Goal: Complete application form

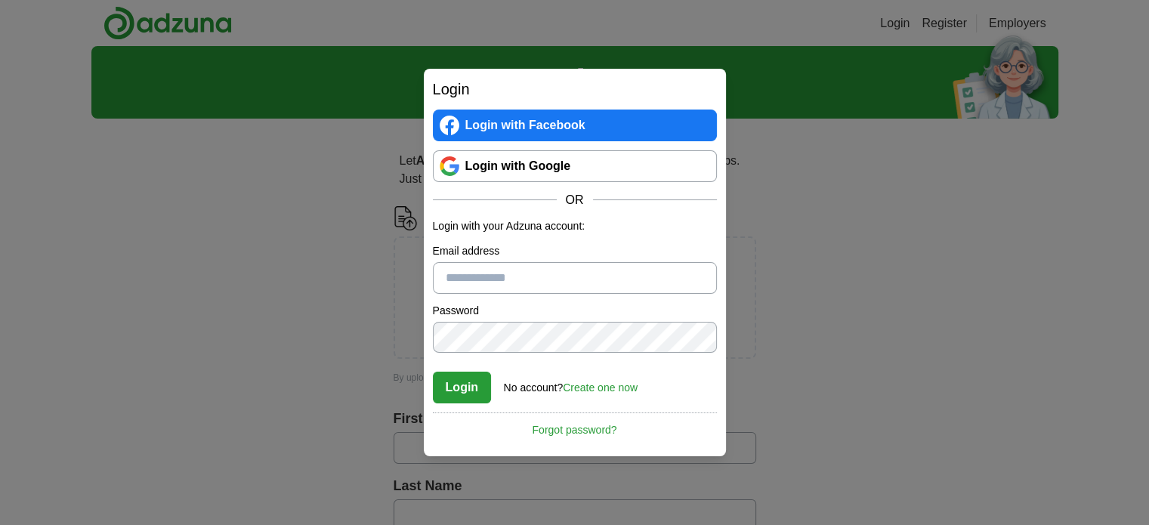
click at [480, 272] on input "Email address" at bounding box center [575, 278] width 284 height 32
click at [585, 384] on link "Create one now" at bounding box center [600, 388] width 75 height 12
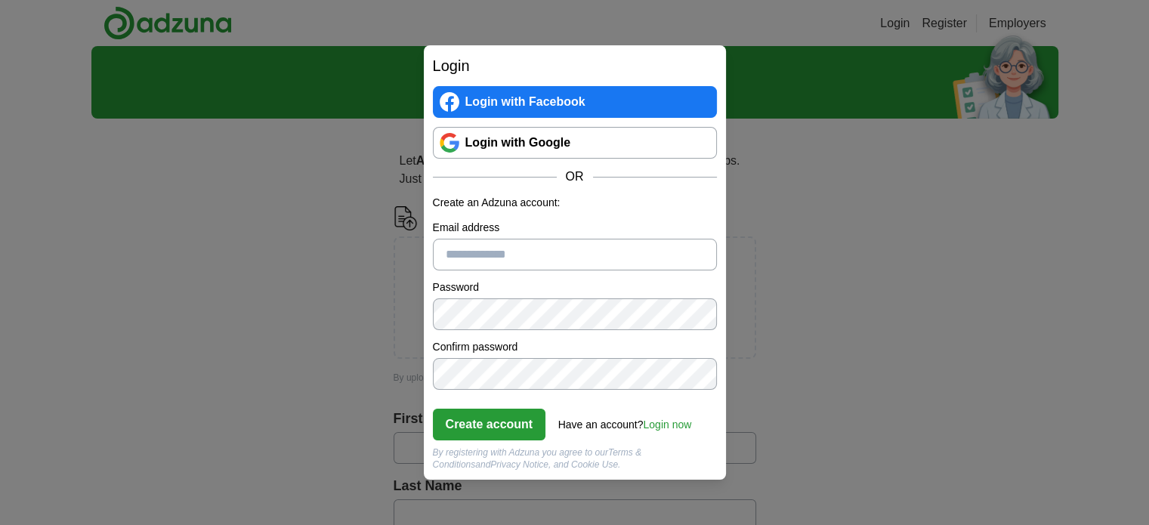
click at [499, 269] on input "Email address" at bounding box center [575, 255] width 284 height 32
type input "**********"
click at [505, 419] on button "Create account" at bounding box center [489, 425] width 113 height 32
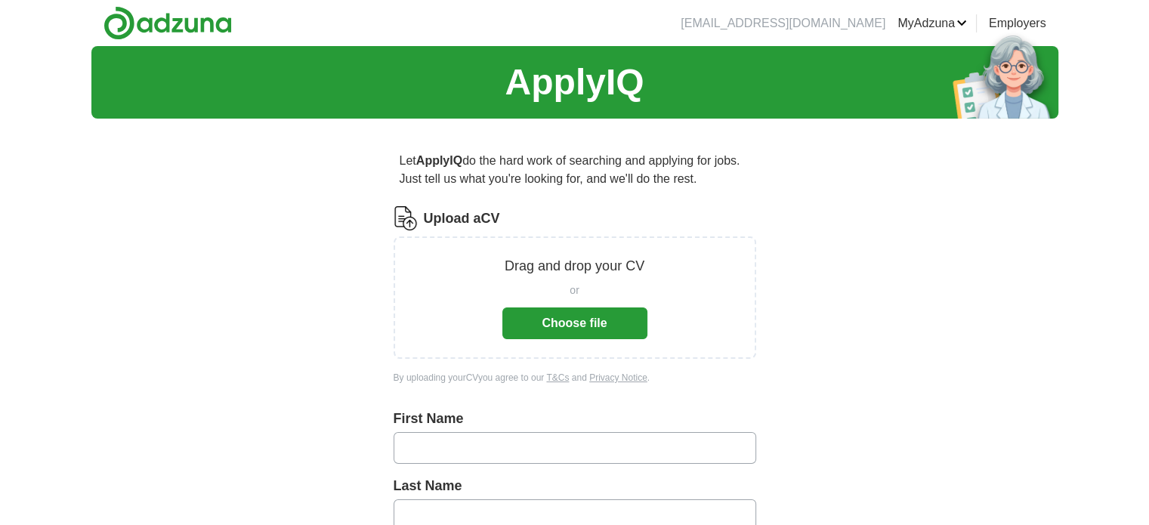
click at [601, 326] on button "Choose file" at bounding box center [574, 323] width 145 height 32
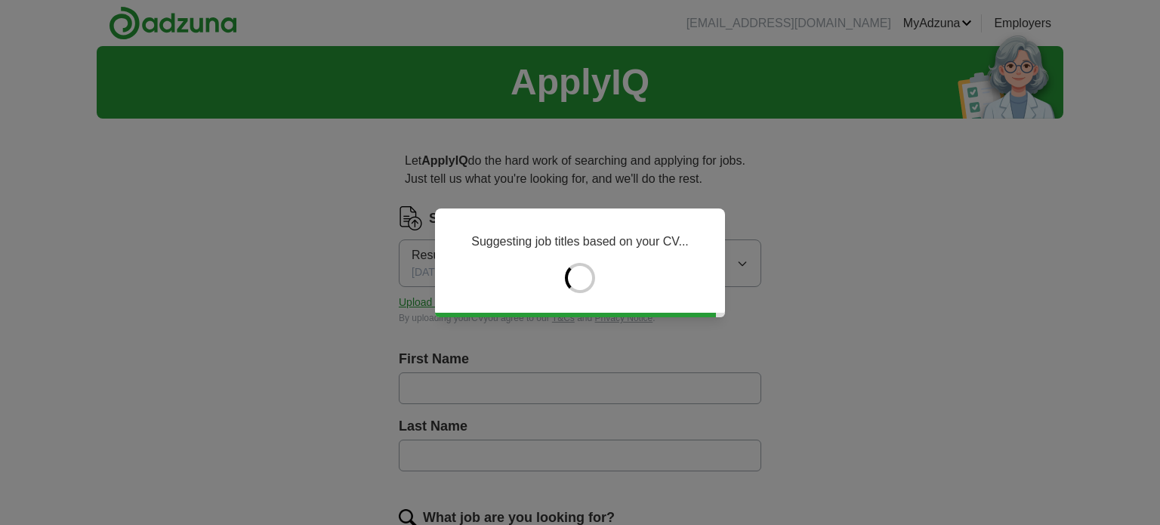
type input "********"
type input "*******"
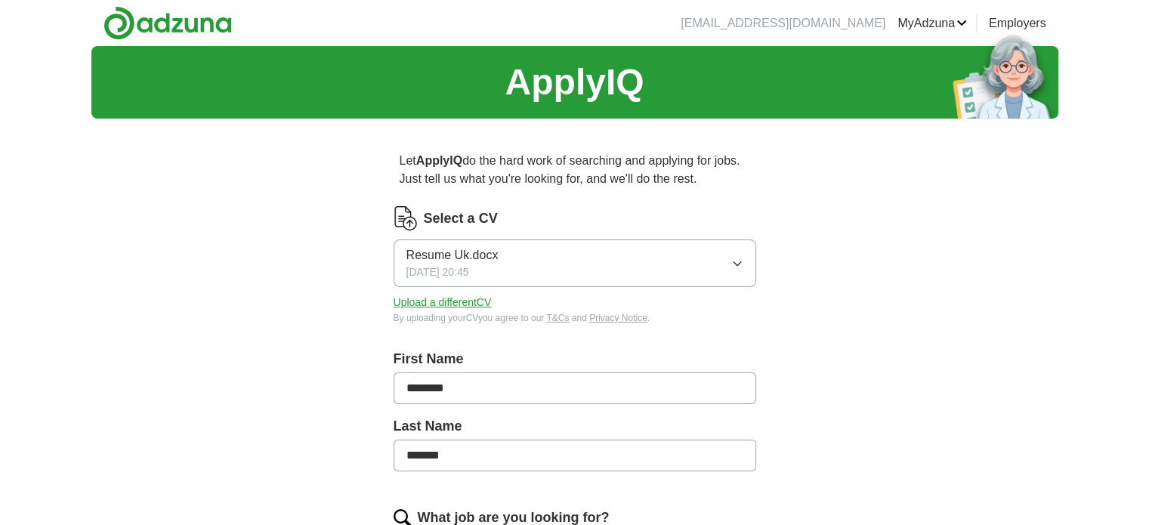
click at [471, 257] on span "Resume Uk.docx" at bounding box center [452, 255] width 92 height 18
click at [493, 305] on span "Resume Uk.docx" at bounding box center [452, 307] width 92 height 18
click at [453, 250] on span "Resume Uk.docx" at bounding box center [452, 255] width 92 height 18
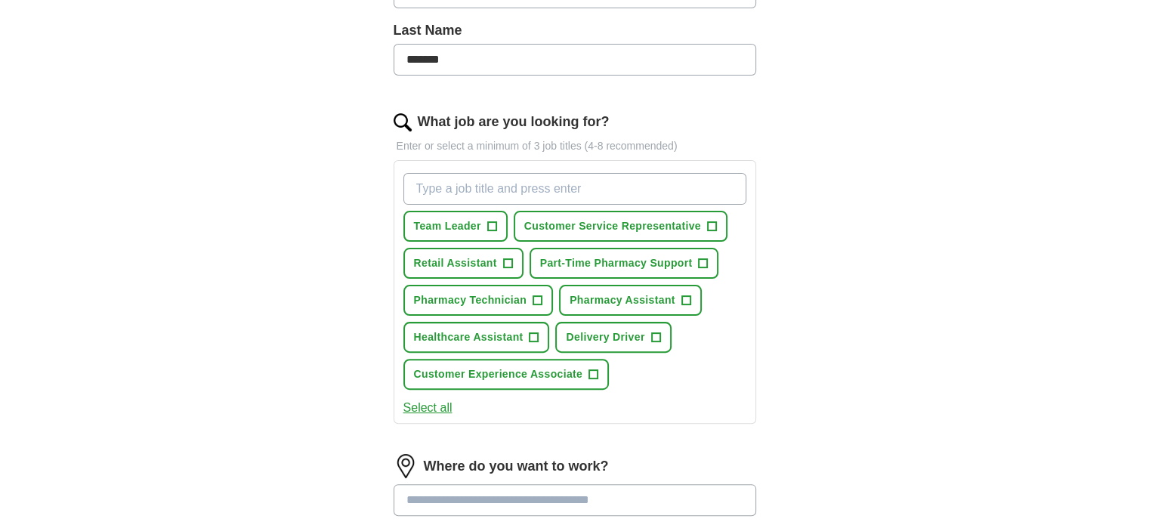
scroll to position [396, 0]
click at [508, 261] on span "+" at bounding box center [507, 264] width 9 height 12
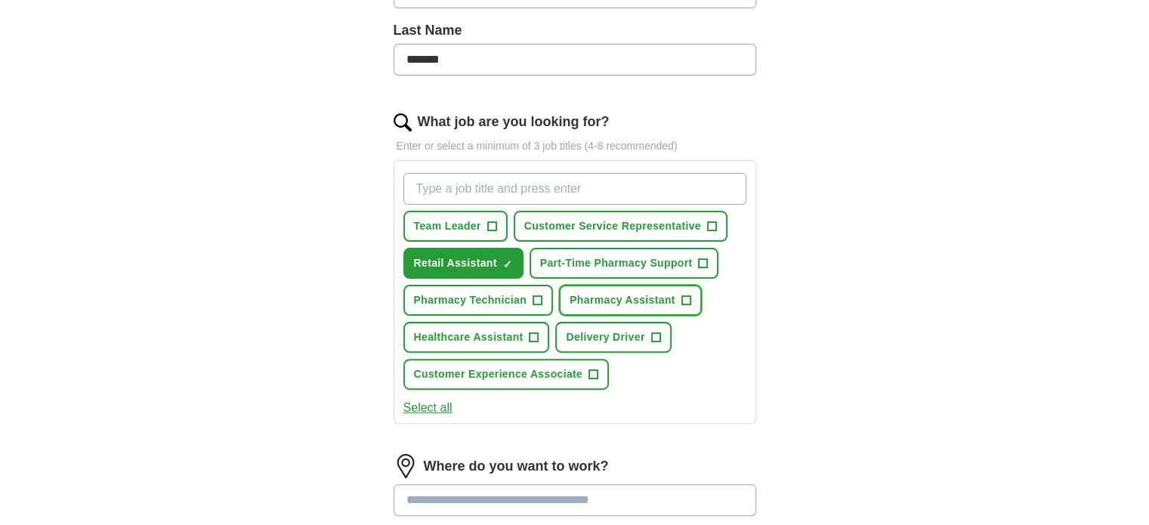
click at [684, 298] on span "+" at bounding box center [685, 301] width 9 height 12
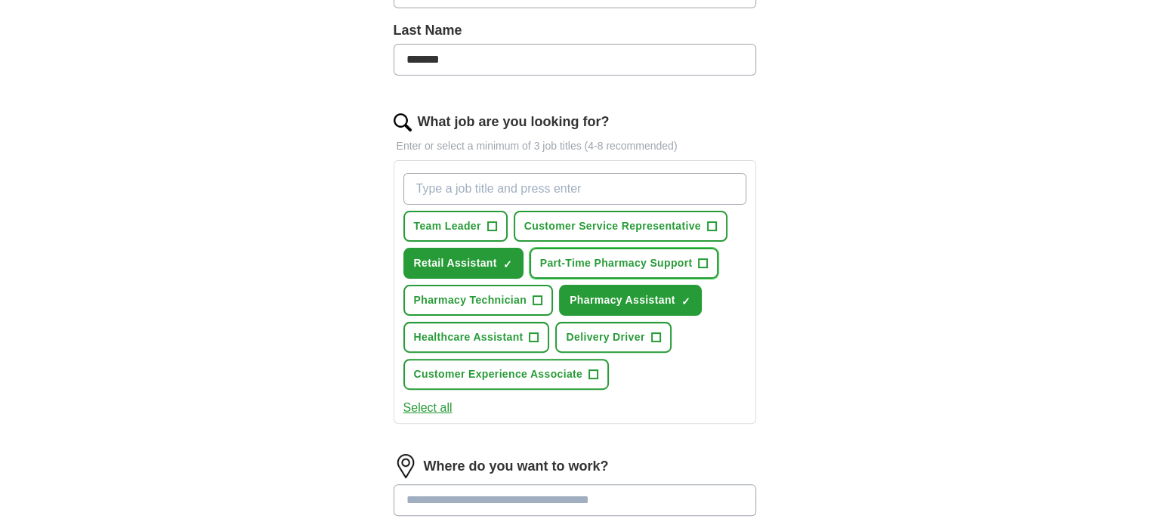
click at [704, 267] on button "Part-Time Pharmacy Support +" at bounding box center [625, 263] width 190 height 31
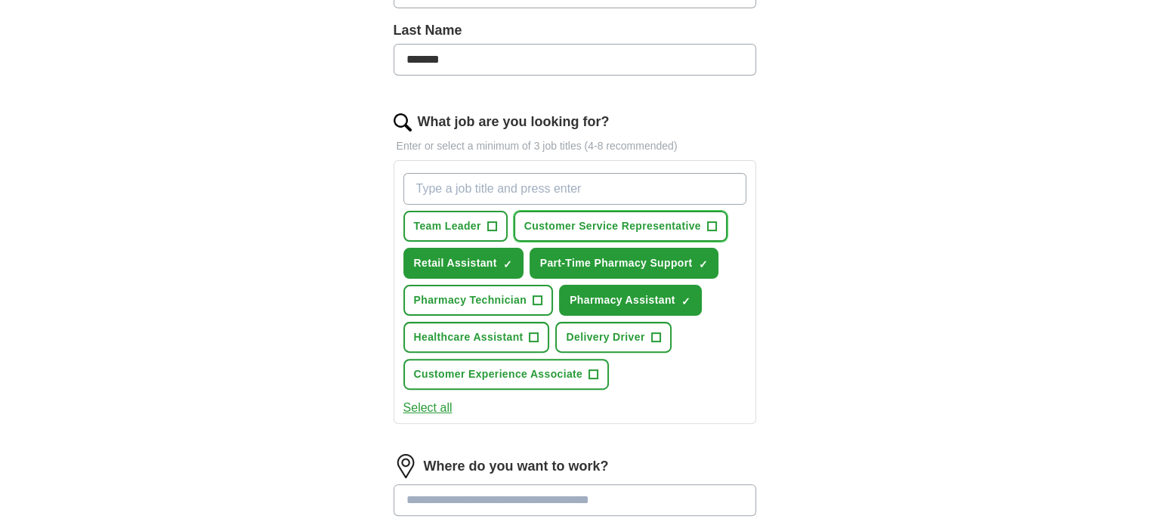
click at [708, 227] on span "+" at bounding box center [711, 227] width 9 height 12
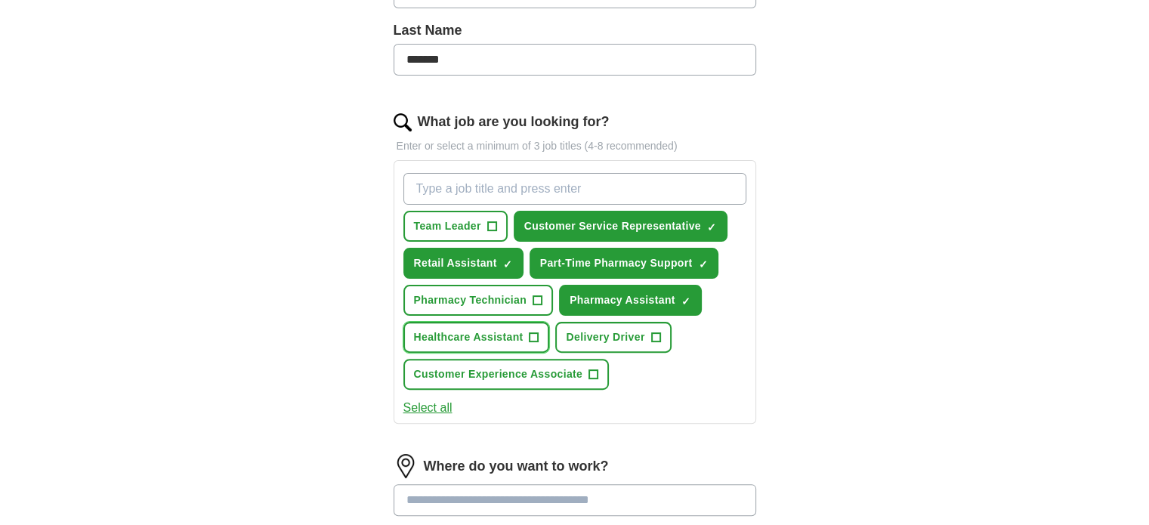
click at [533, 332] on span "+" at bounding box center [534, 338] width 9 height 12
click at [594, 375] on span "+" at bounding box center [593, 375] width 9 height 12
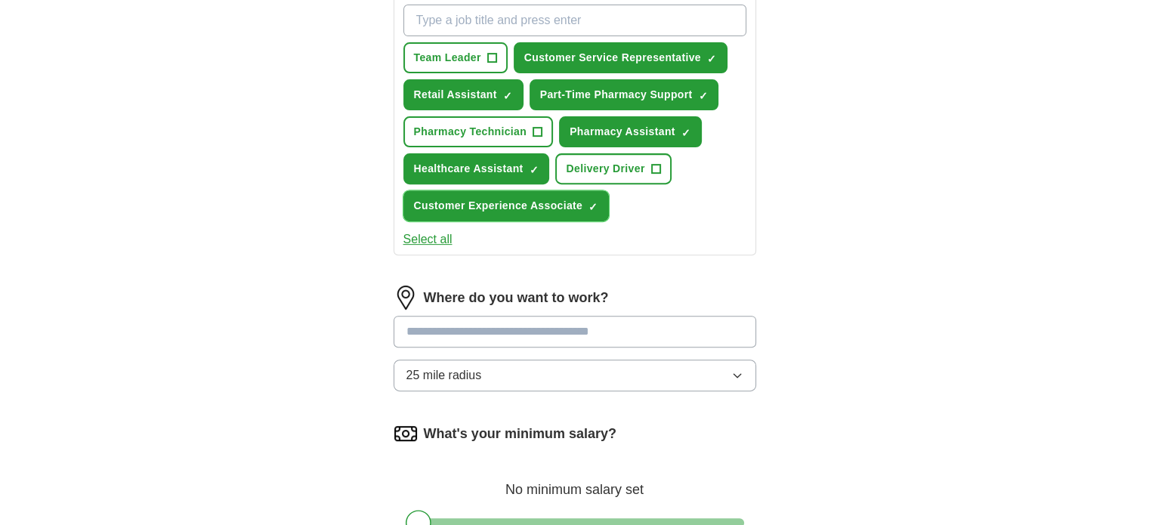
scroll to position [571, 0]
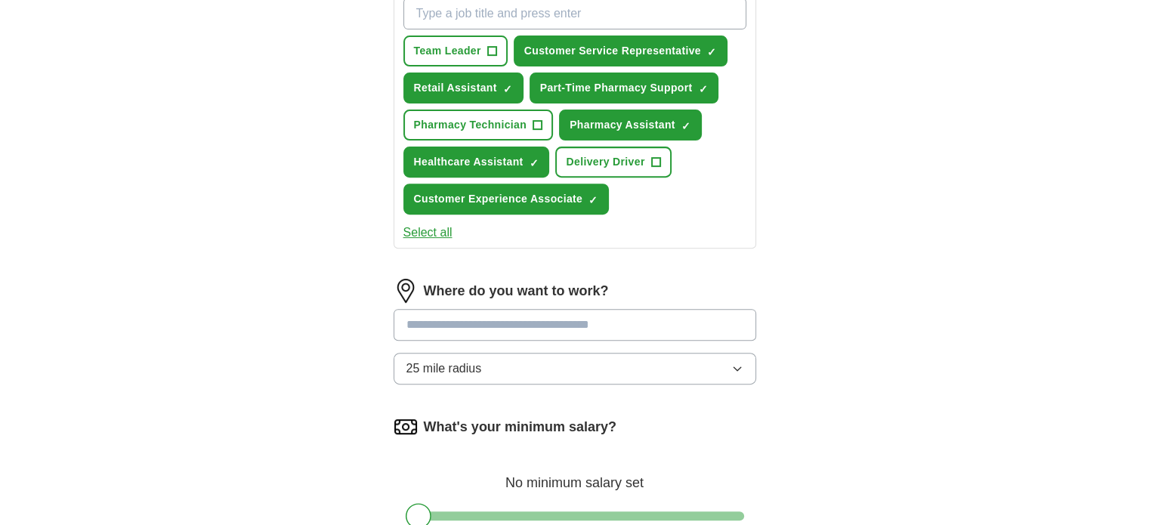
click at [505, 314] on input at bounding box center [575, 325] width 363 height 32
type input "**********"
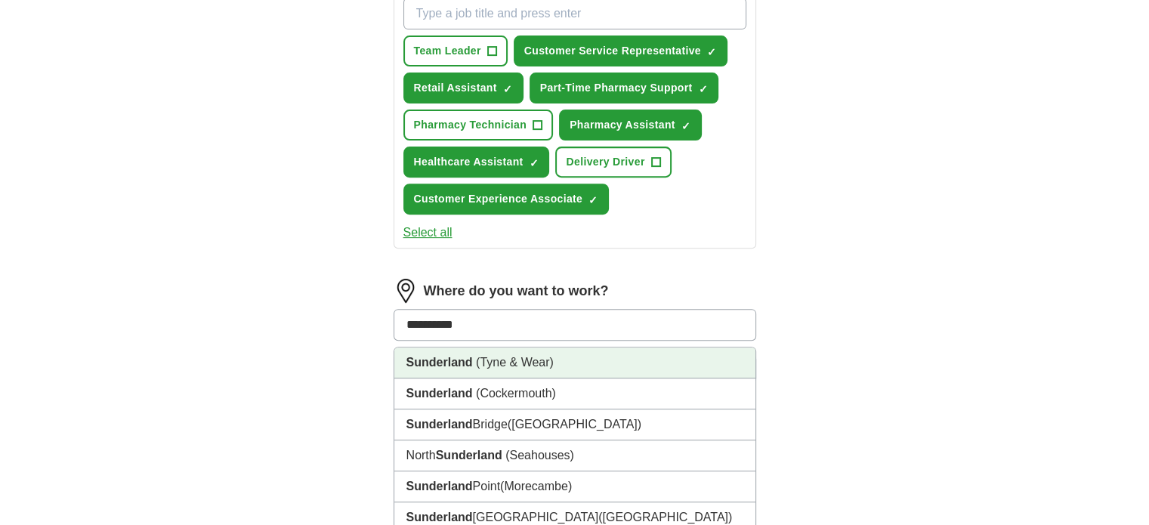
click at [519, 356] on span "(Tyne & Wear)" at bounding box center [515, 362] width 78 height 13
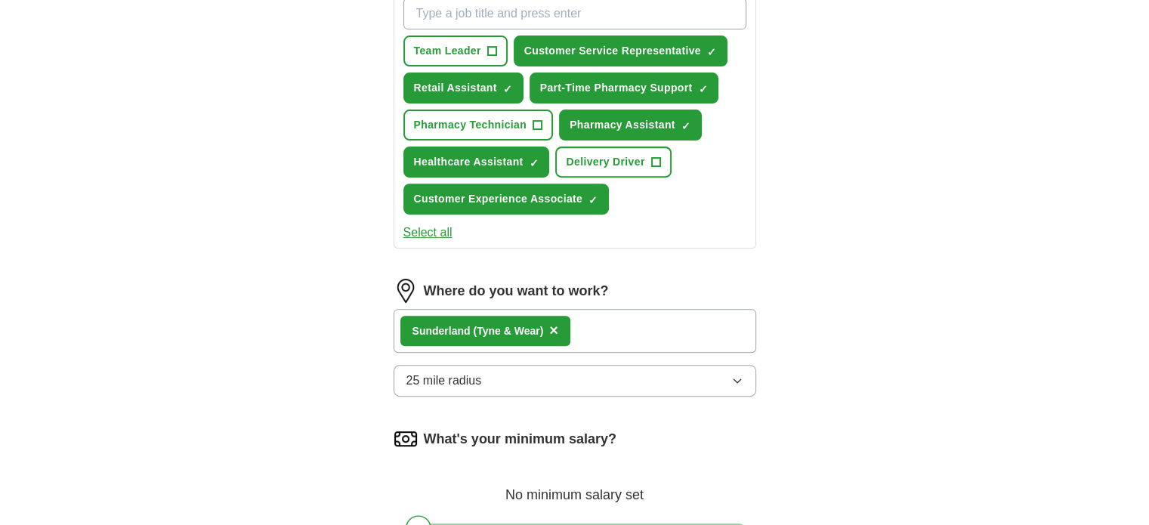
click at [622, 320] on div "Sunderland (Tyne & Wear) ×" at bounding box center [575, 331] width 363 height 44
click at [587, 335] on div "Sunderland (Tyne & Wear) ×" at bounding box center [575, 331] width 363 height 44
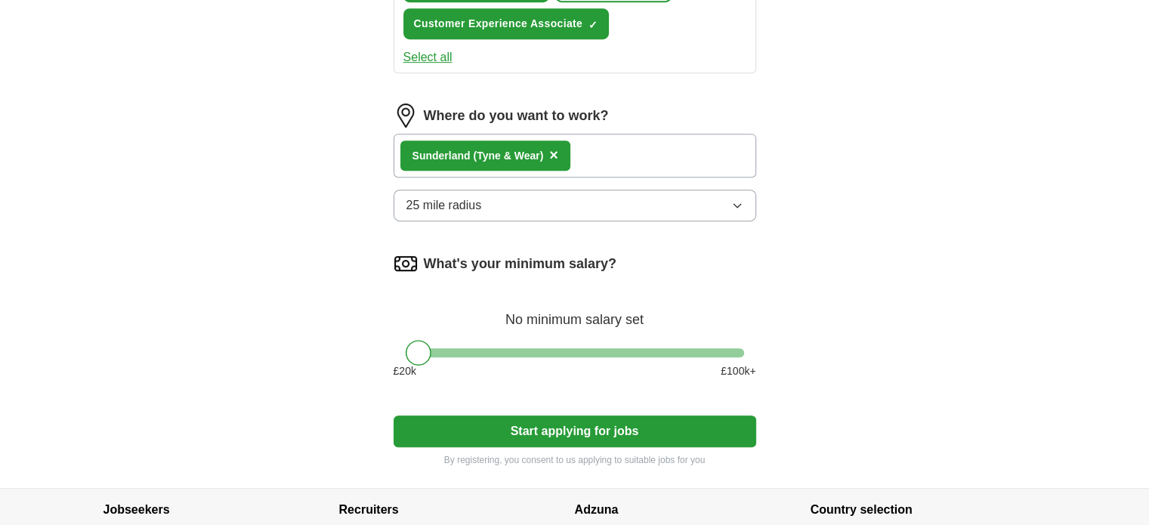
scroll to position [749, 0]
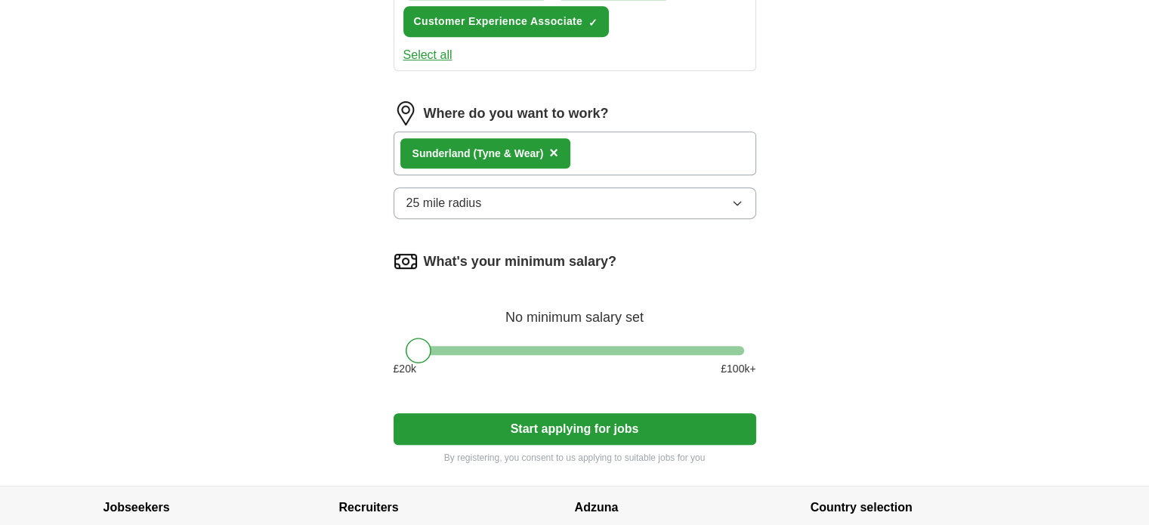
click at [639, 141] on div "Sunderland (Tyne & Wear) ×" at bounding box center [575, 153] width 363 height 44
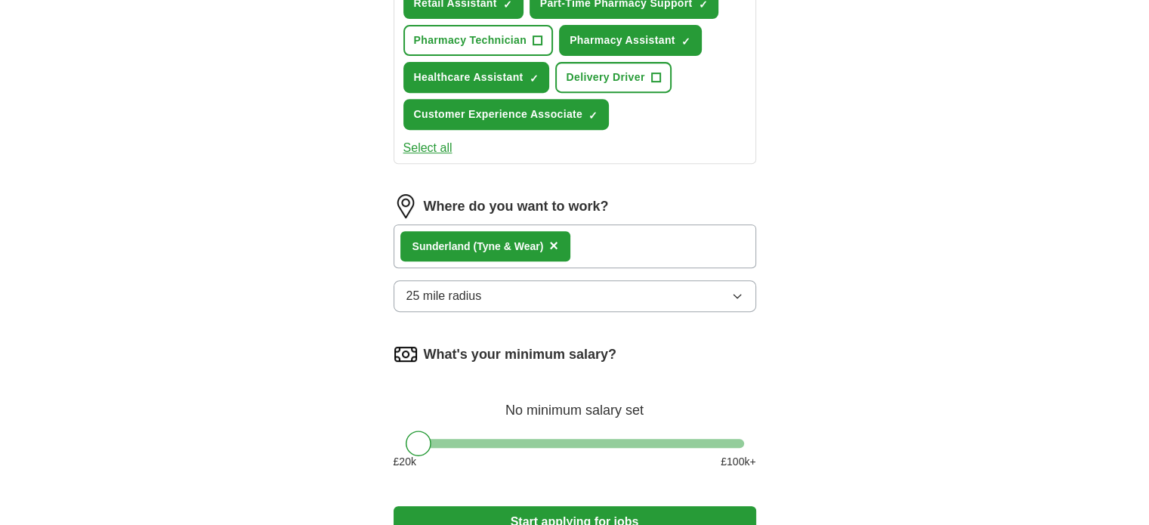
scroll to position [658, 0]
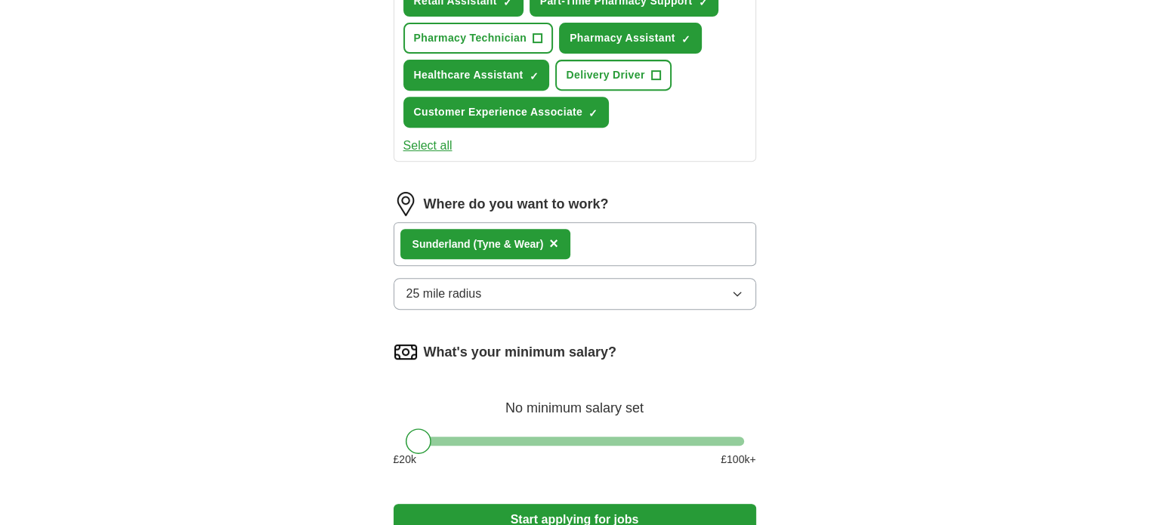
click at [546, 300] on button "25 mile radius" at bounding box center [575, 294] width 363 height 32
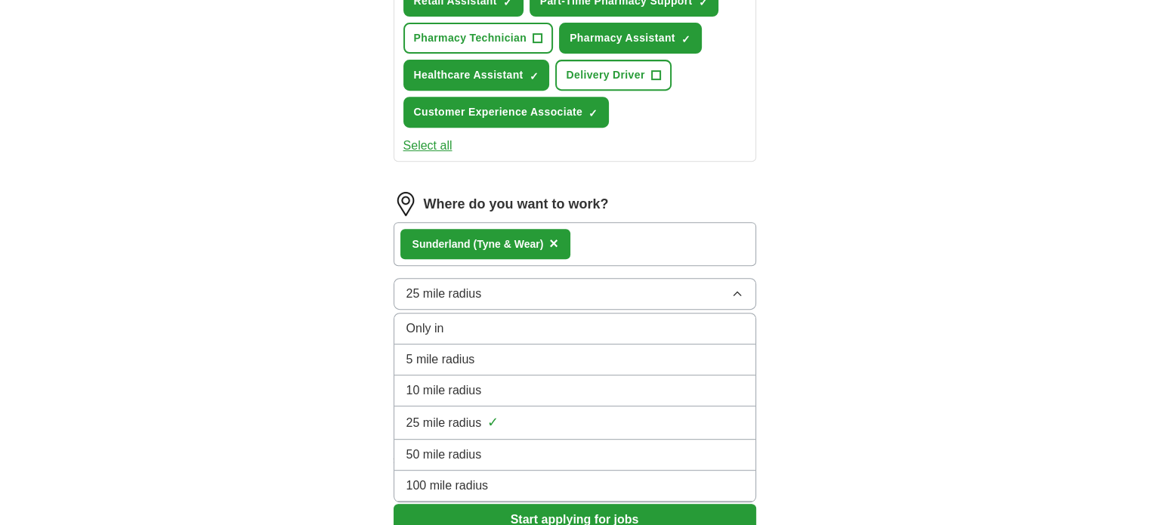
click at [514, 382] on div "10 mile radius" at bounding box center [574, 391] width 337 height 18
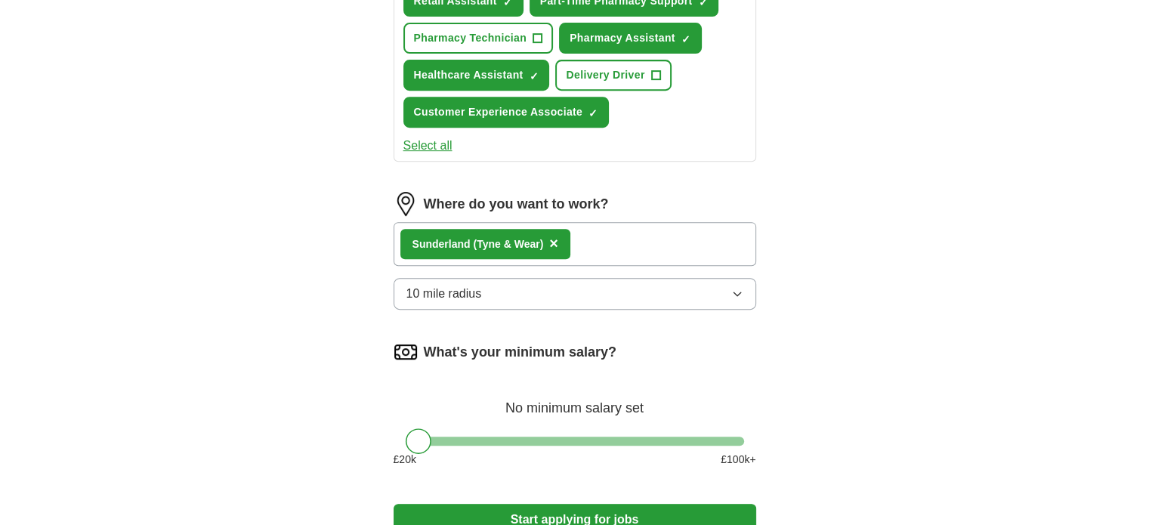
click at [580, 514] on button "Start applying for jobs" at bounding box center [575, 520] width 363 height 32
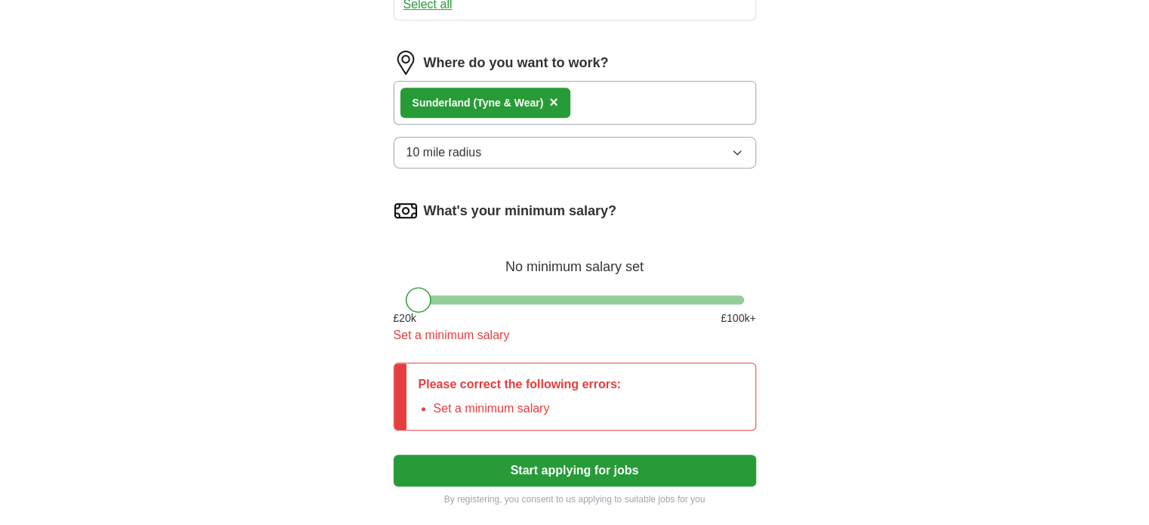
scroll to position [801, 0]
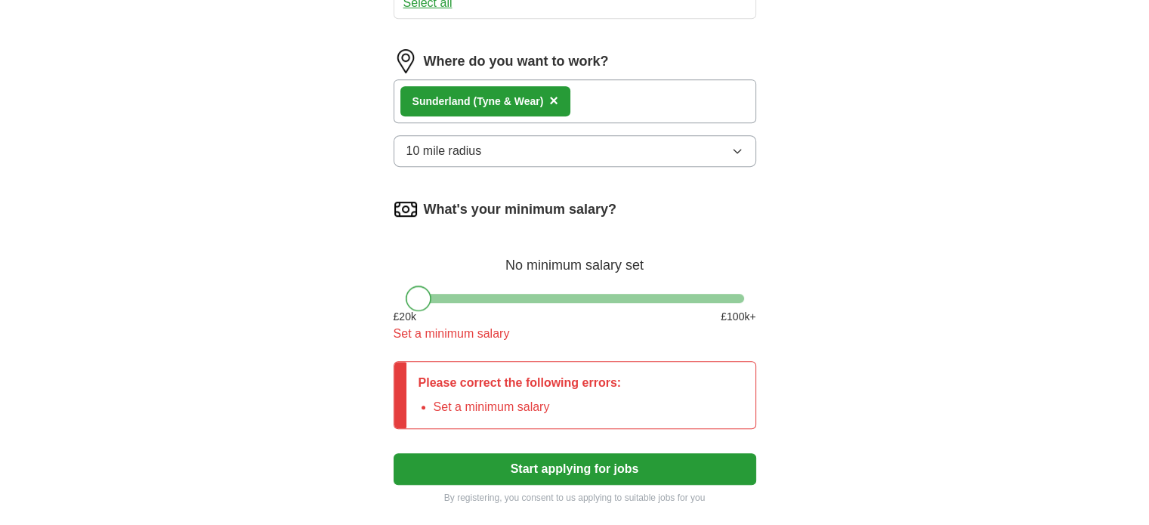
click at [418, 295] on div at bounding box center [419, 299] width 26 height 26
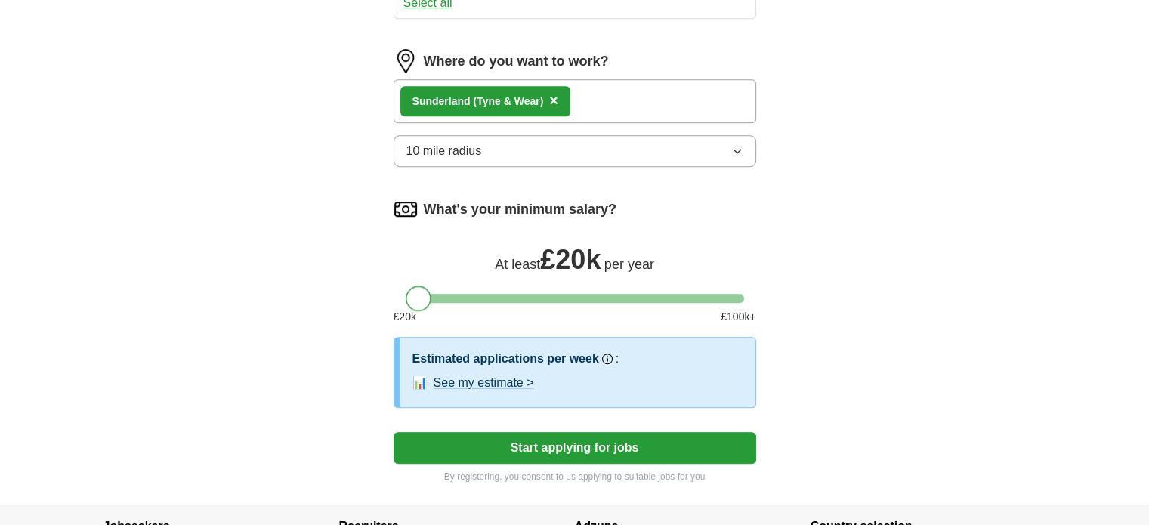
drag, startPoint x: 418, startPoint y: 295, endPoint x: 361, endPoint y: 265, distance: 63.9
click at [508, 383] on button "See my estimate >" at bounding box center [484, 383] width 100 height 18
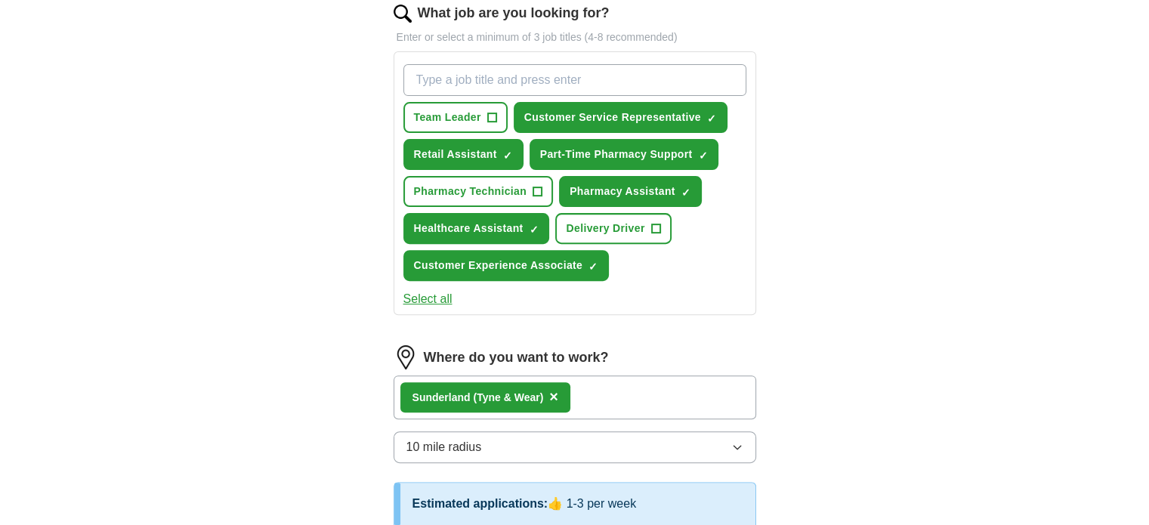
scroll to position [499, 0]
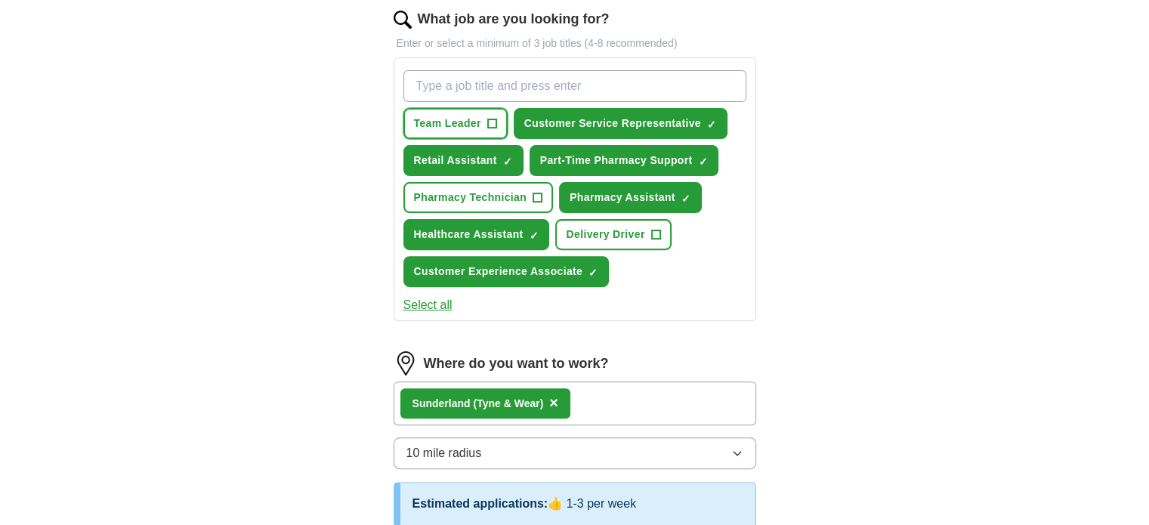
click at [437, 124] on span "Team Leader" at bounding box center [447, 124] width 67 height 16
click at [426, 314] on div "Team Leader ✓ × Customer Service Representative ✓ × Retail Assistant ✓ × Part-T…" at bounding box center [575, 189] width 363 height 264
click at [420, 301] on button "Select all" at bounding box center [427, 305] width 49 height 18
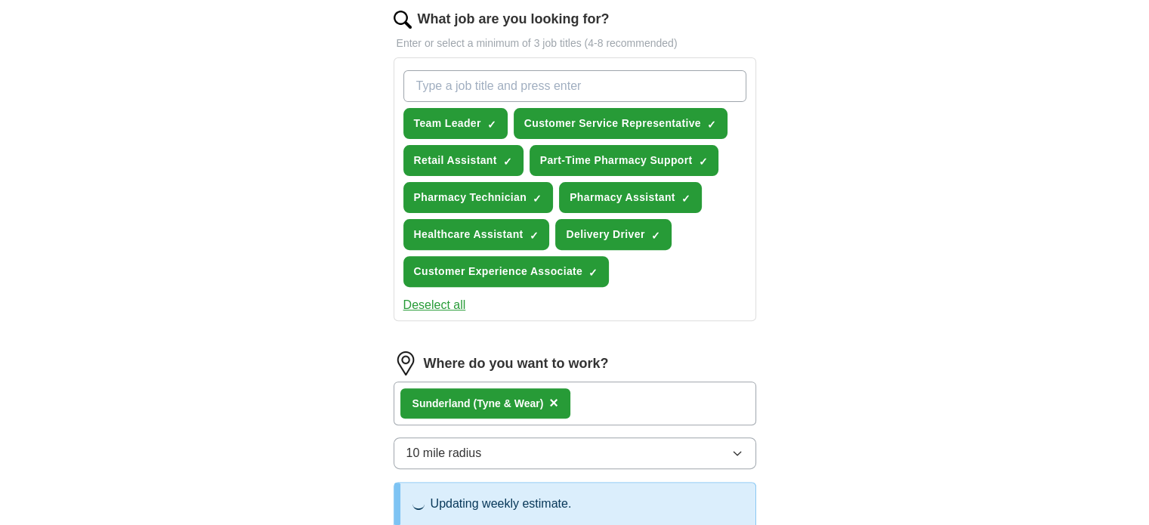
click at [420, 301] on button "Deselect all" at bounding box center [434, 305] width 63 height 18
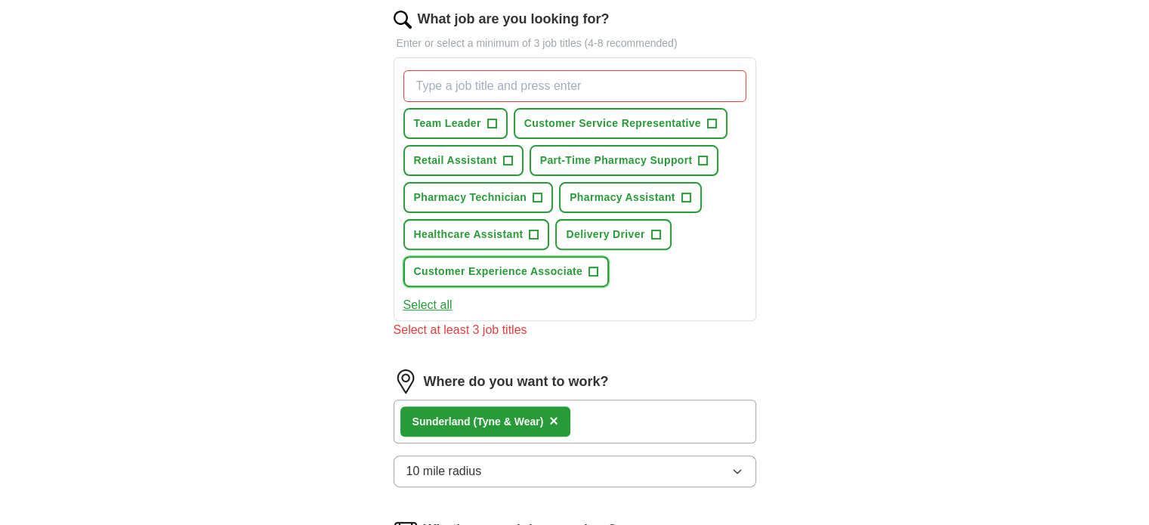
click at [522, 275] on button "Customer Experience Associate +" at bounding box center [506, 271] width 206 height 31
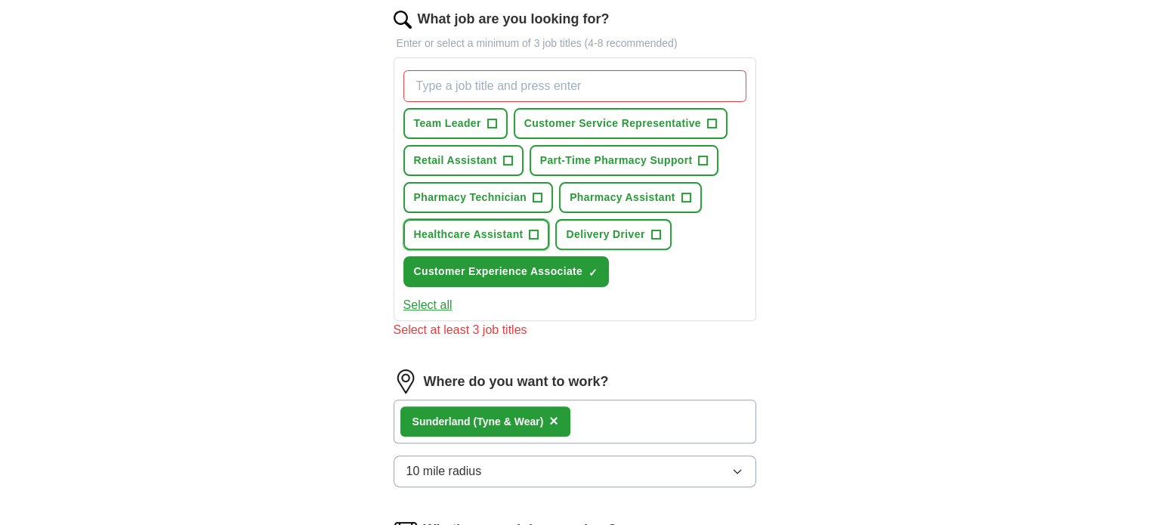
click at [453, 233] on span "Healthcare Assistant" at bounding box center [469, 235] width 110 height 16
click at [471, 209] on button "Pharmacy Technician +" at bounding box center [478, 197] width 150 height 31
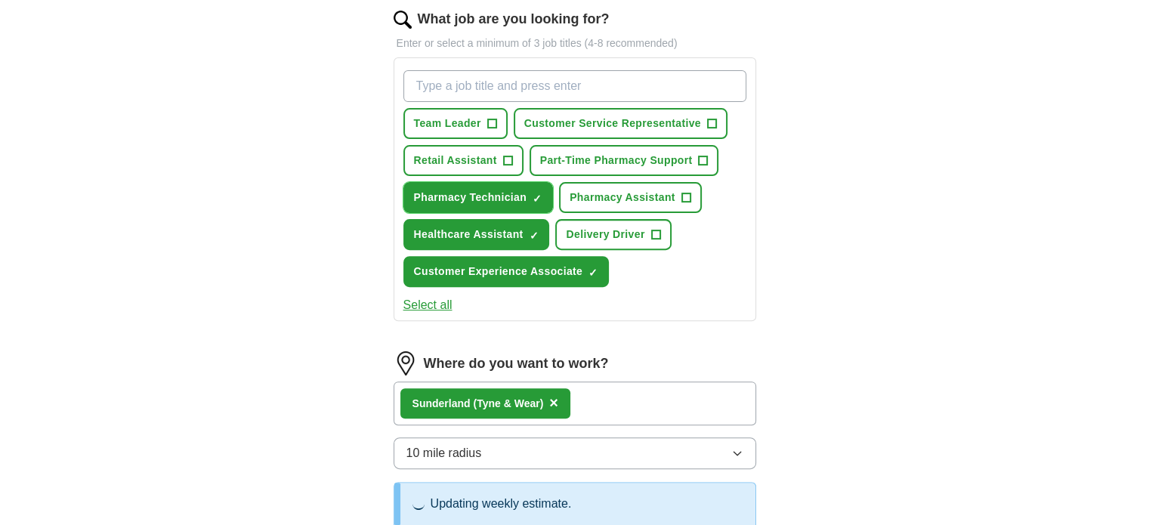
click at [462, 190] on span "Pharmacy Technician" at bounding box center [470, 198] width 113 height 16
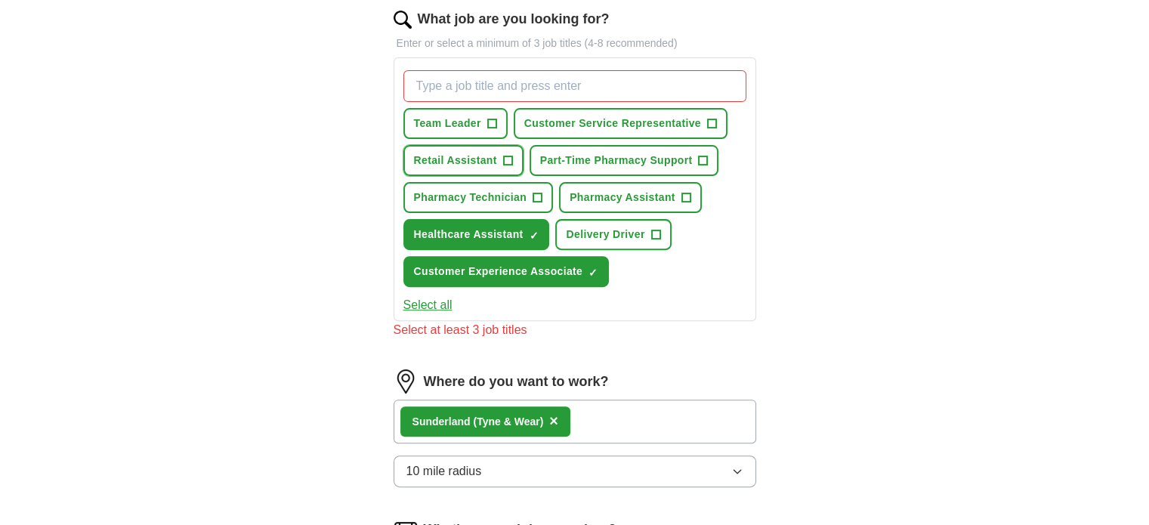
click at [480, 168] on button "Retail Assistant +" at bounding box center [463, 160] width 120 height 31
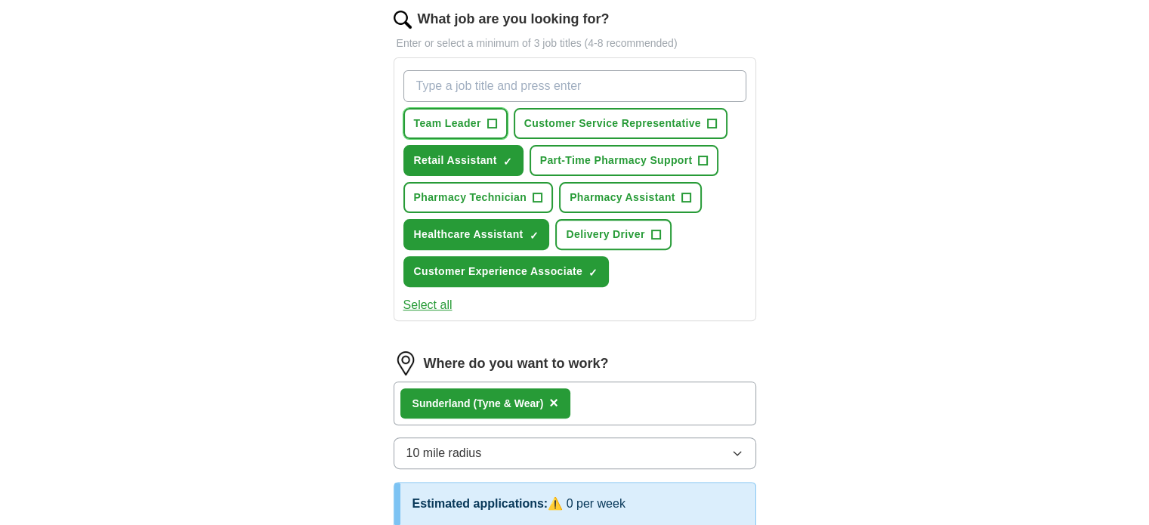
click at [446, 110] on button "Team Leader +" at bounding box center [455, 123] width 104 height 31
click at [574, 119] on span "Customer Service Representative" at bounding box center [612, 124] width 177 height 16
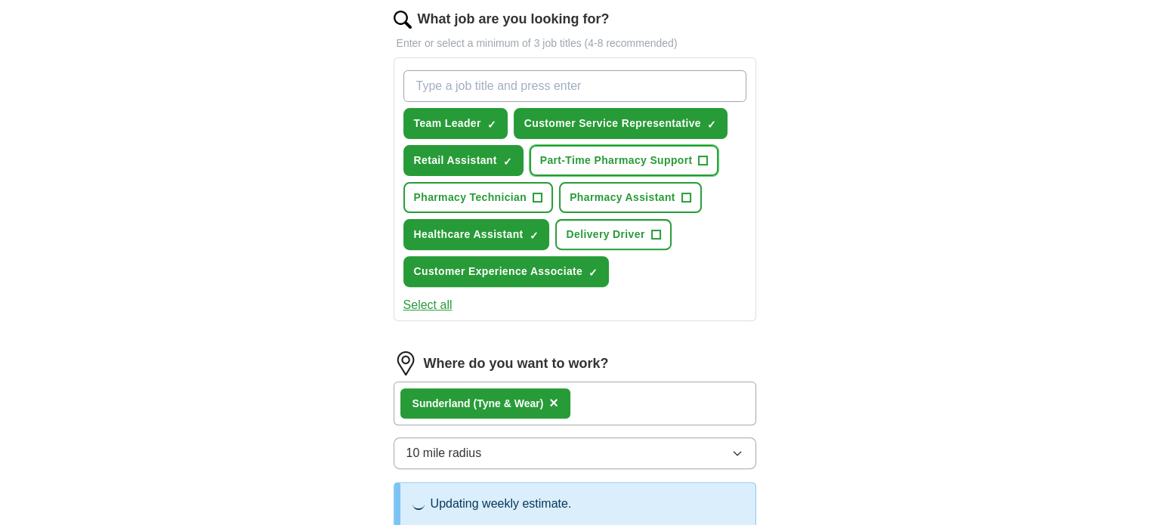
click at [607, 164] on span "Part-Time Pharmacy Support" at bounding box center [616, 161] width 153 height 16
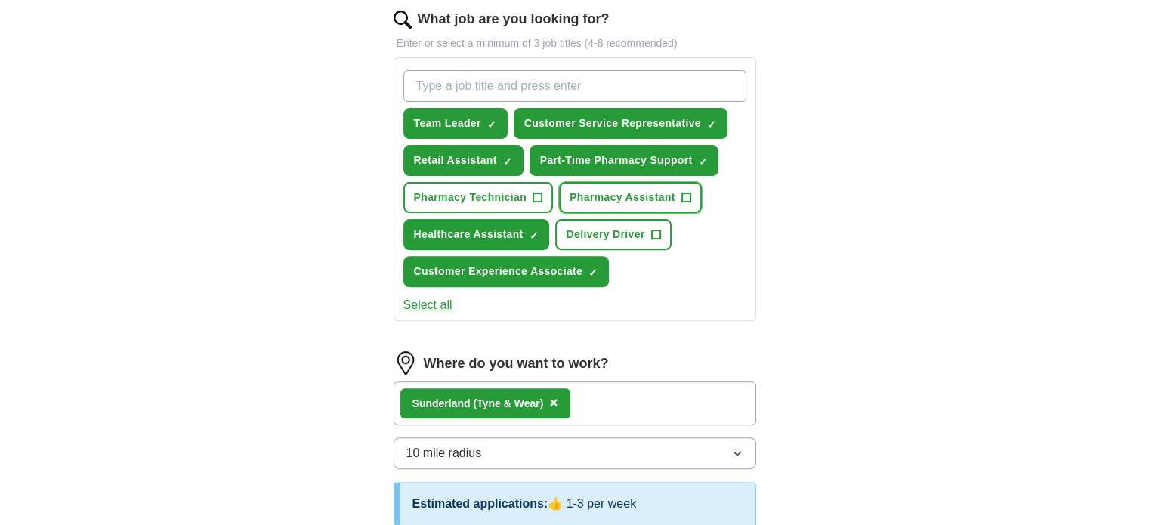
click at [665, 190] on span "Pharmacy Assistant" at bounding box center [623, 198] width 106 height 16
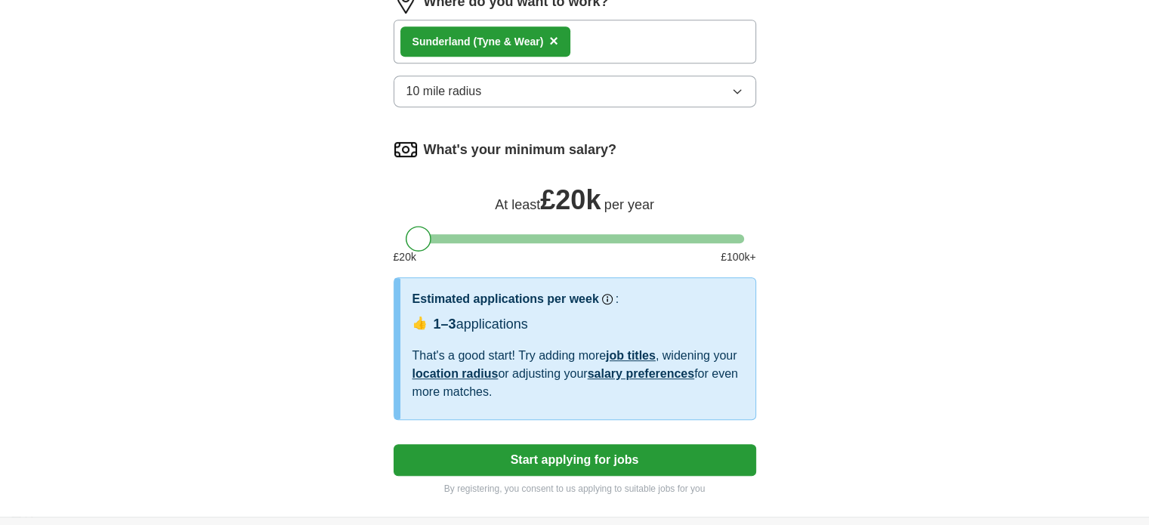
scroll to position [852, 0]
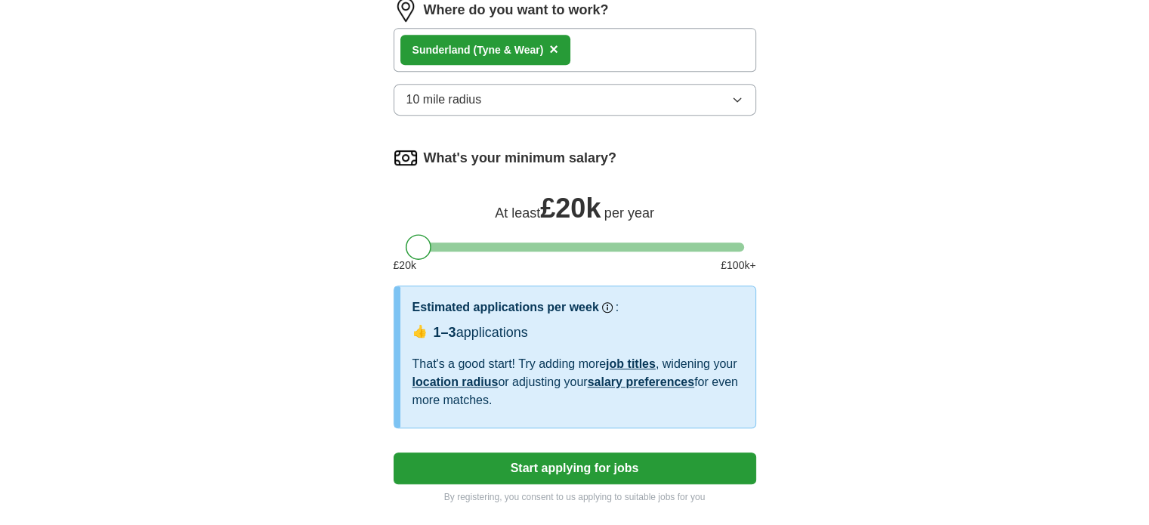
click at [440, 96] on span "10 mile radius" at bounding box center [444, 100] width 76 height 18
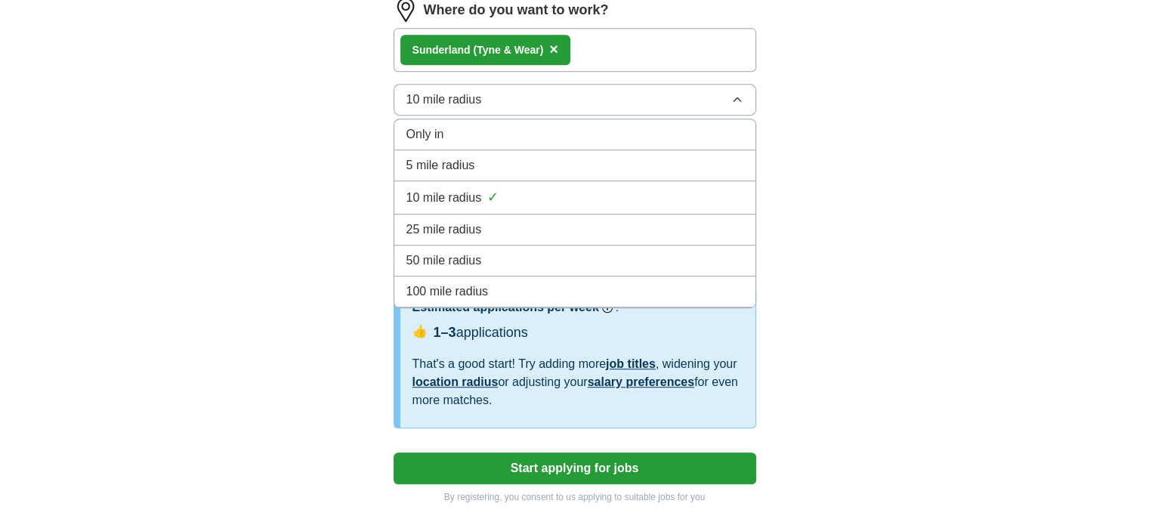
click at [468, 221] on span "25 mile radius" at bounding box center [444, 230] width 76 height 18
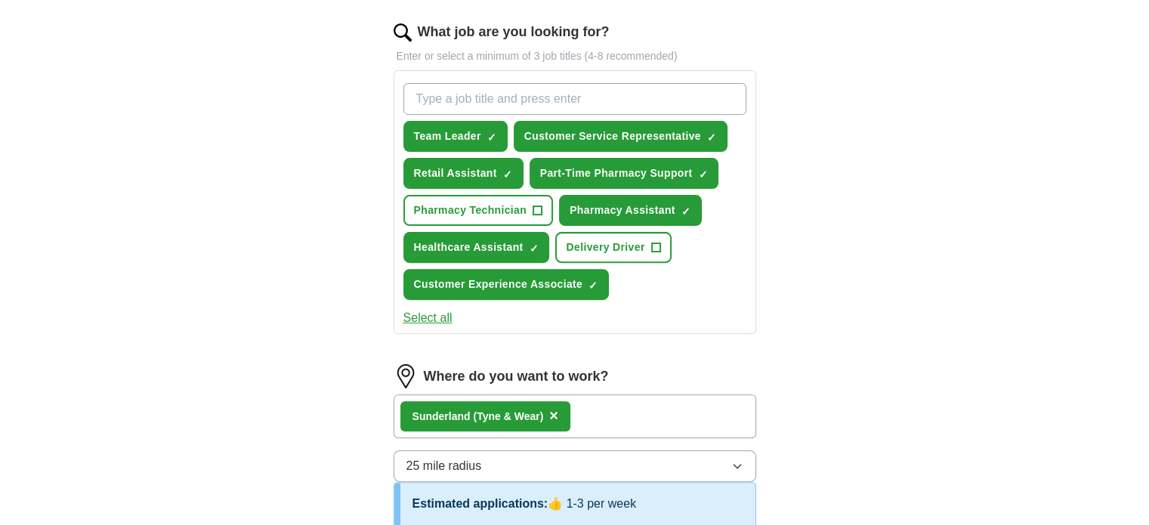
scroll to position [357, 0]
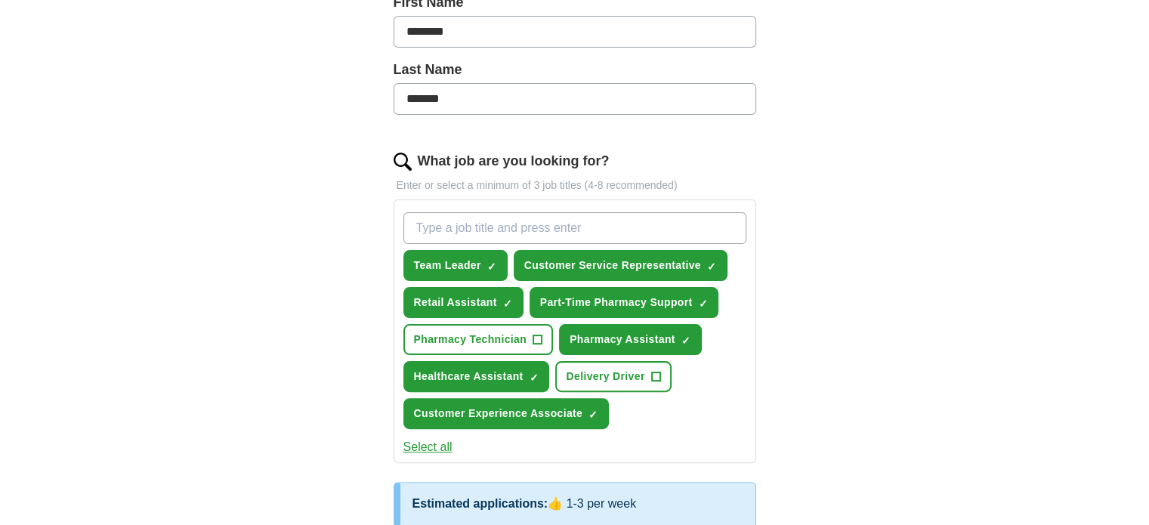
click at [462, 229] on input "What job are you looking for?" at bounding box center [574, 228] width 343 height 32
type input "Fast food"
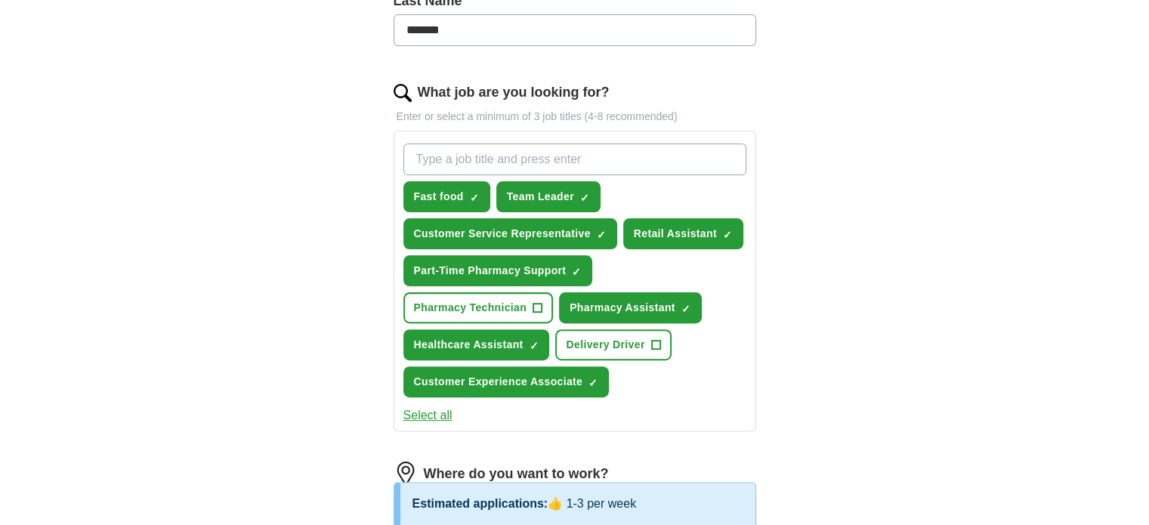
scroll to position [426, 0]
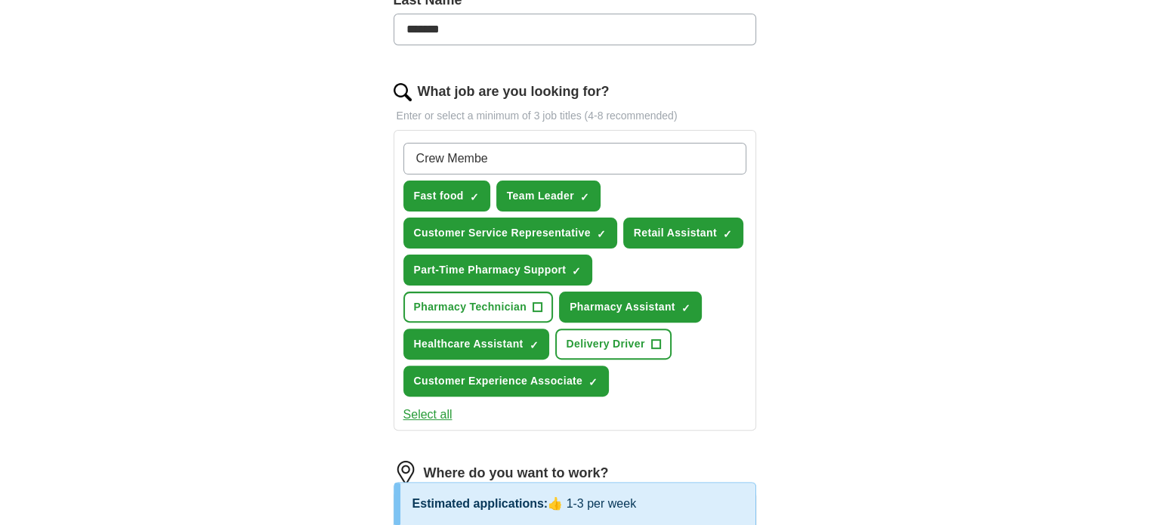
type input "Crew Member"
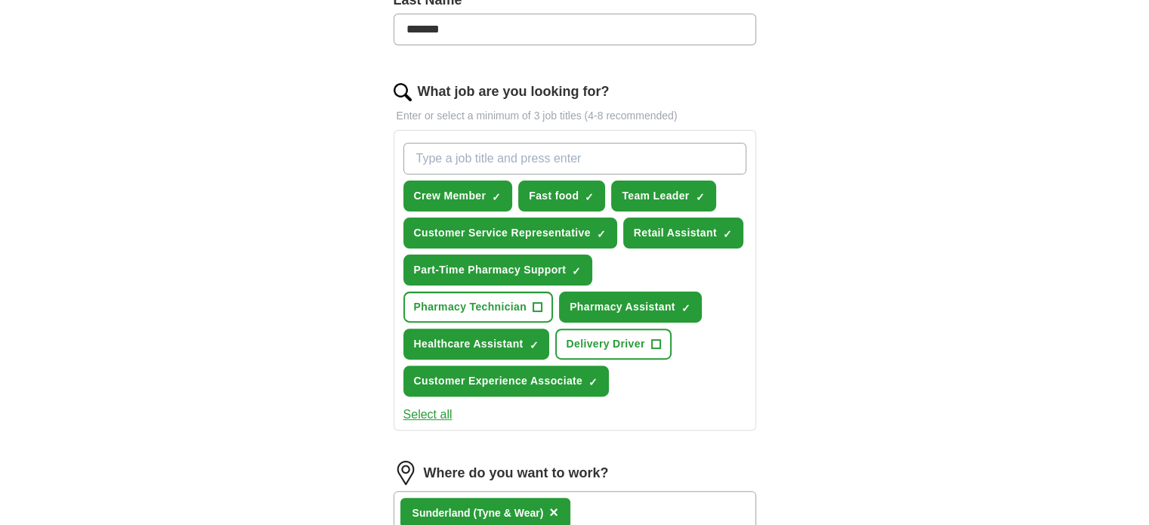
scroll to position [1025, 0]
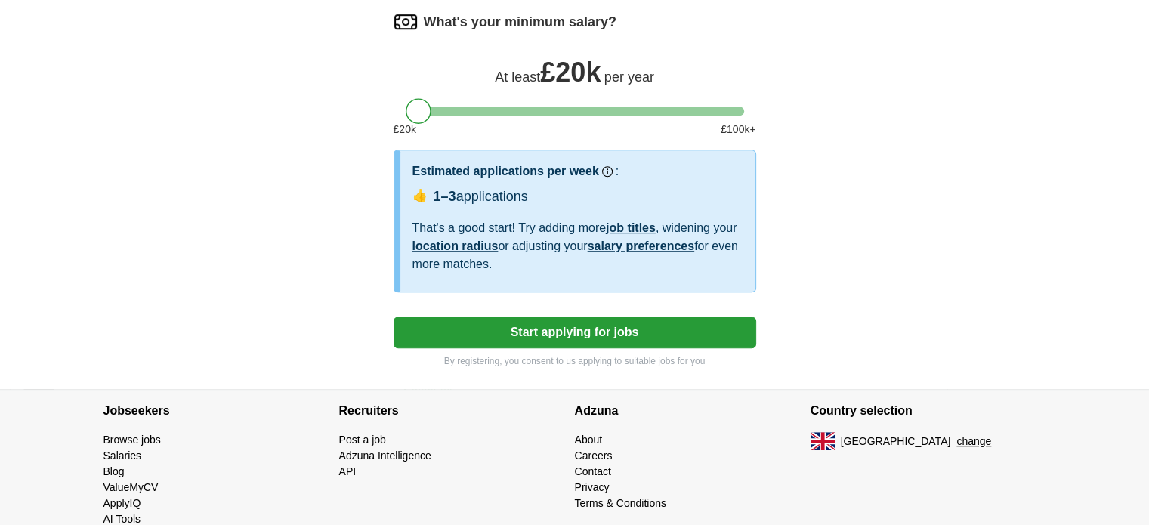
click at [532, 323] on button "Start applying for jobs" at bounding box center [575, 333] width 363 height 32
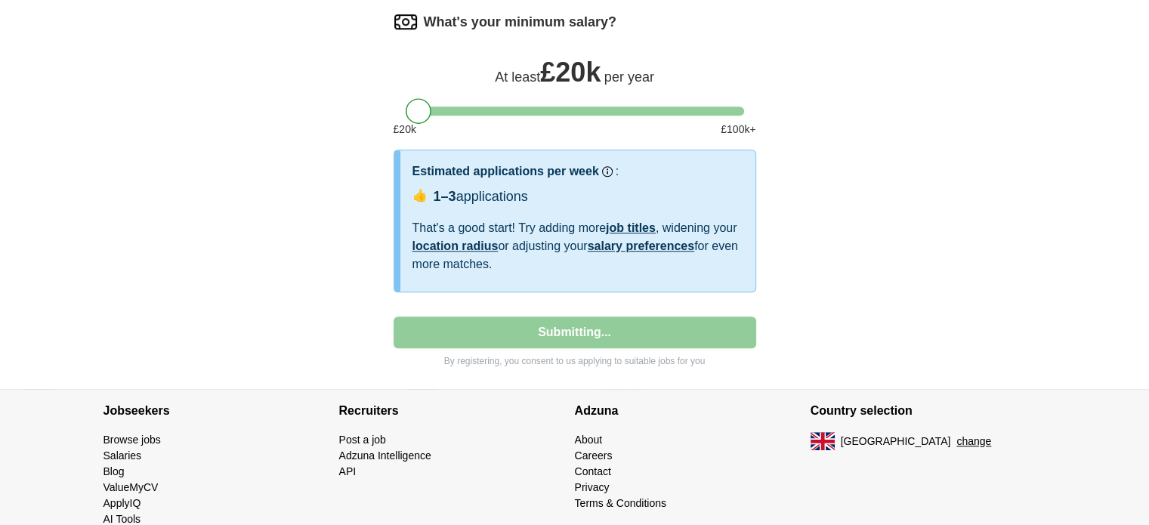
select select "**"
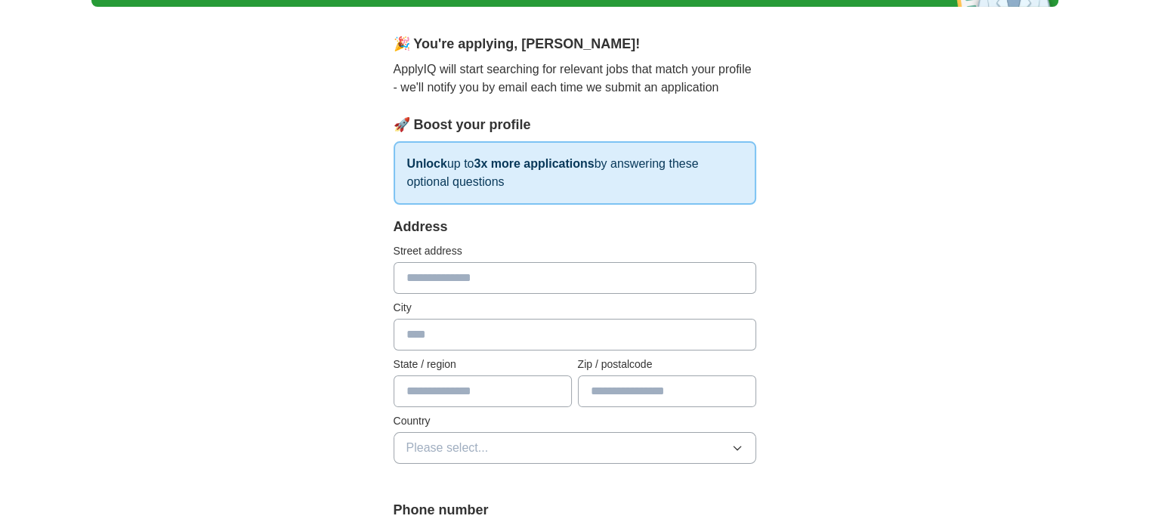
scroll to position [113, 0]
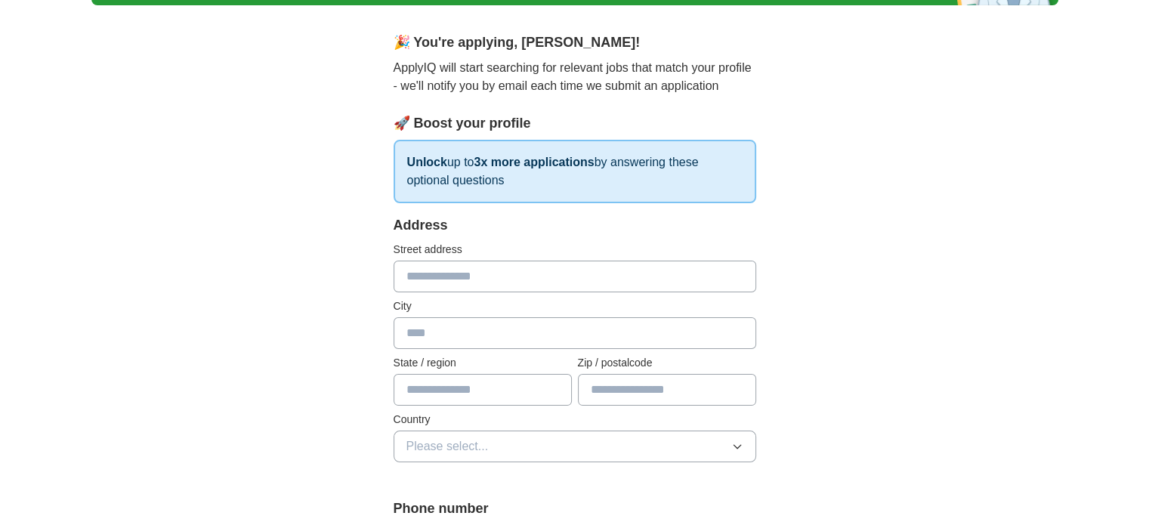
click at [478, 280] on input "text" at bounding box center [575, 277] width 363 height 32
type input "**********"
type input "*******"
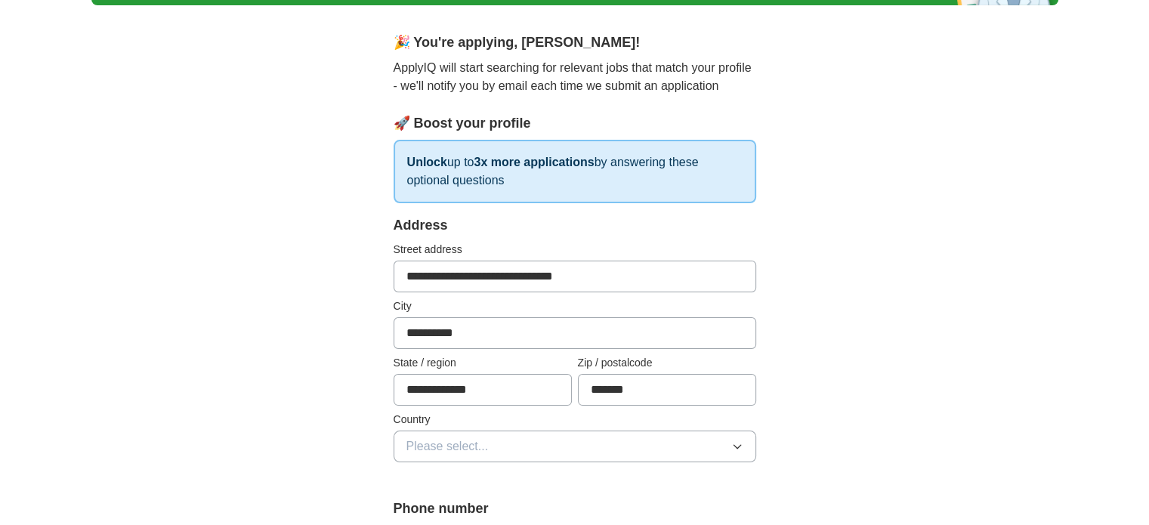
click at [543, 442] on button "Please select..." at bounding box center [575, 447] width 363 height 32
click at [444, 474] on span "[GEOGRAPHIC_DATA]" at bounding box center [469, 481] width 126 height 18
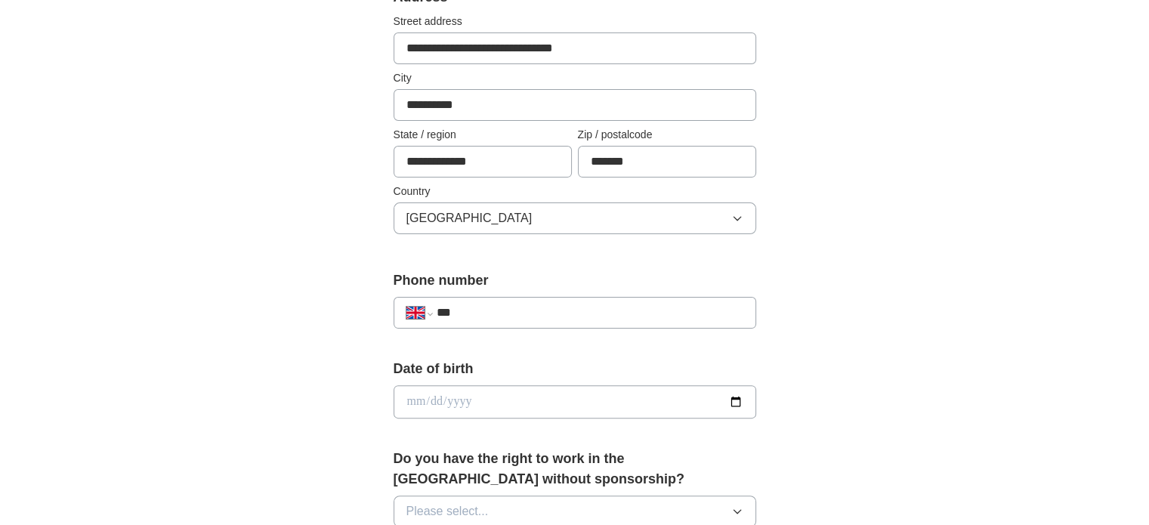
scroll to position [341, 0]
click at [524, 304] on input "***" at bounding box center [589, 313] width 307 height 18
type input "**********"
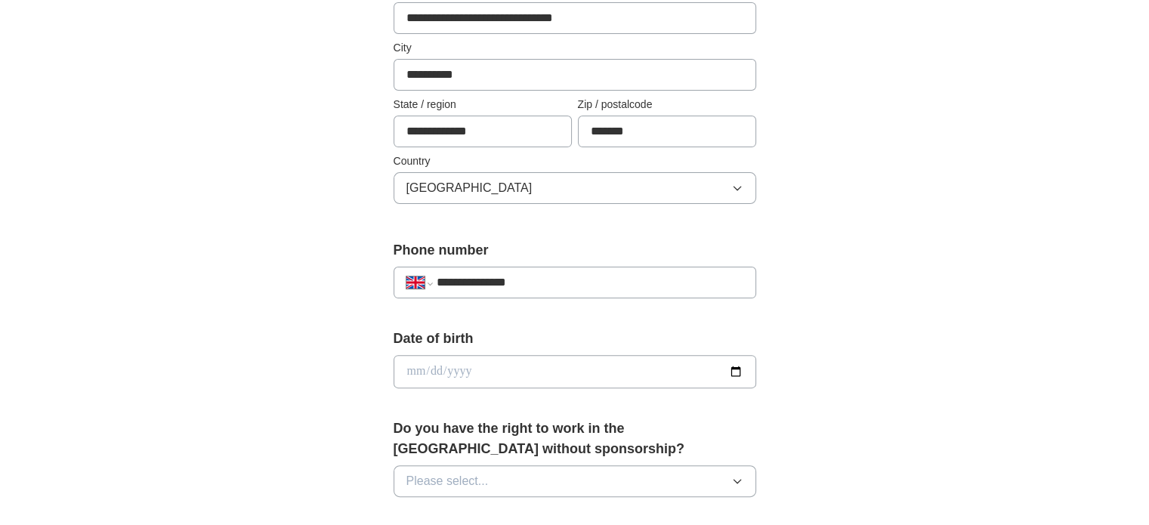
click at [509, 365] on input "date" at bounding box center [575, 371] width 363 height 33
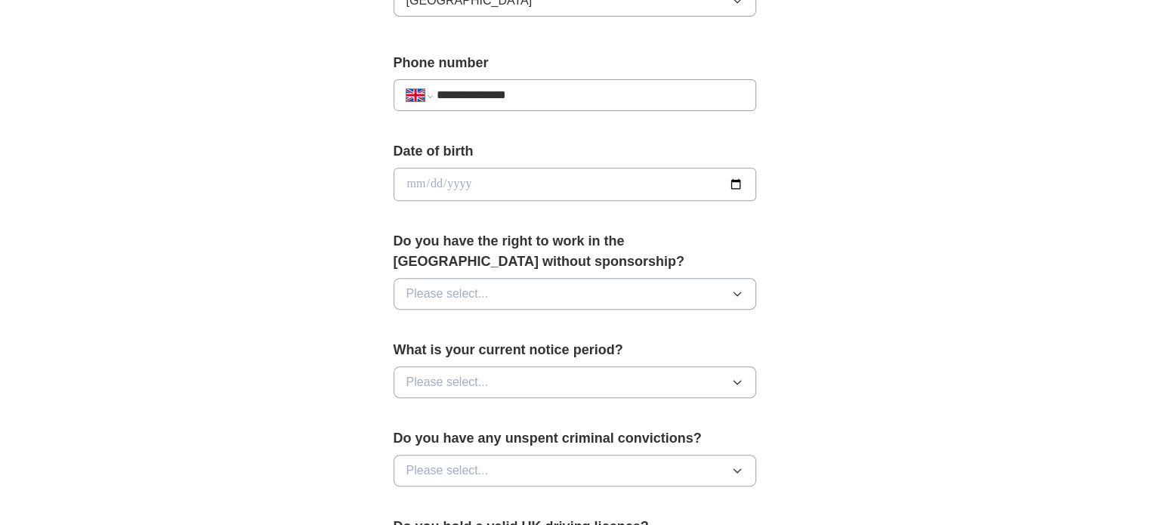
scroll to position [563, 0]
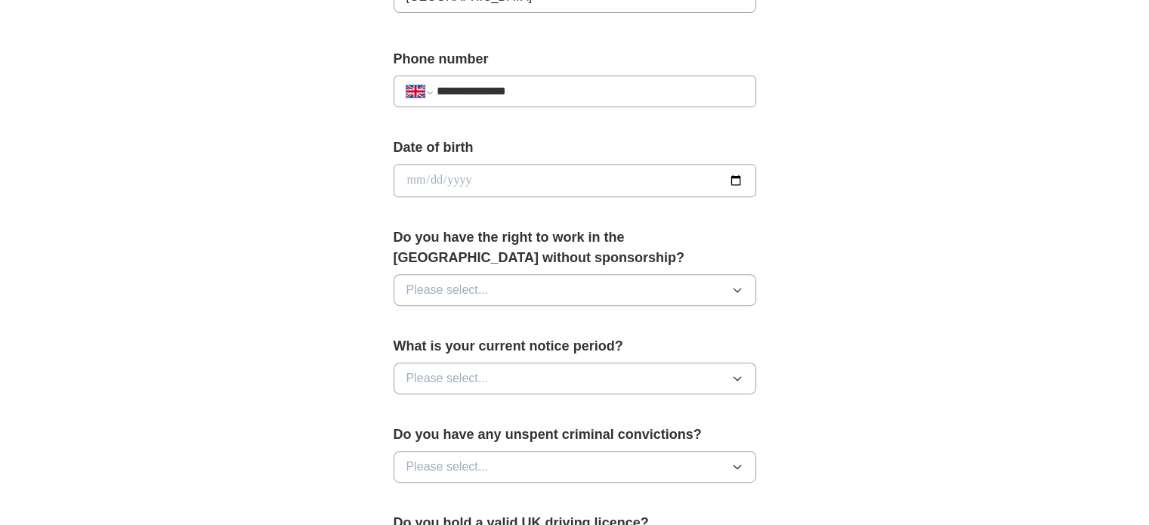
click at [469, 169] on input "date" at bounding box center [575, 180] width 363 height 33
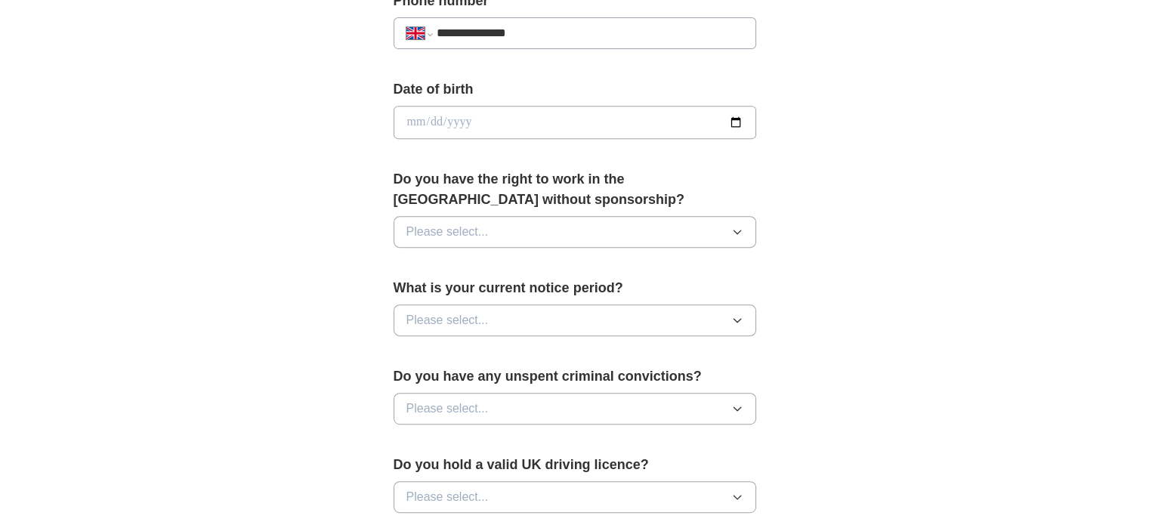
scroll to position [623, 0]
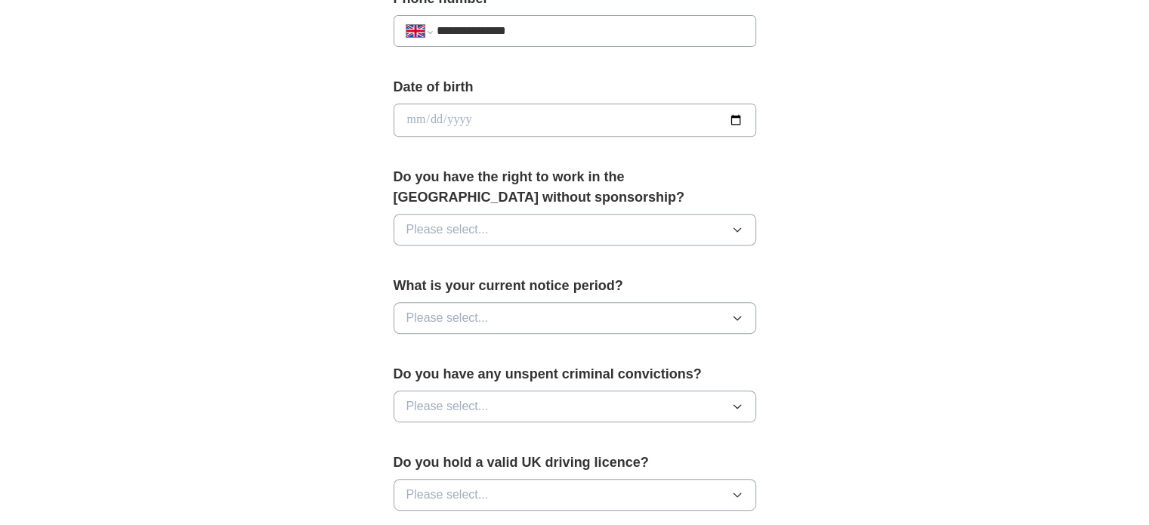
type input "**********"
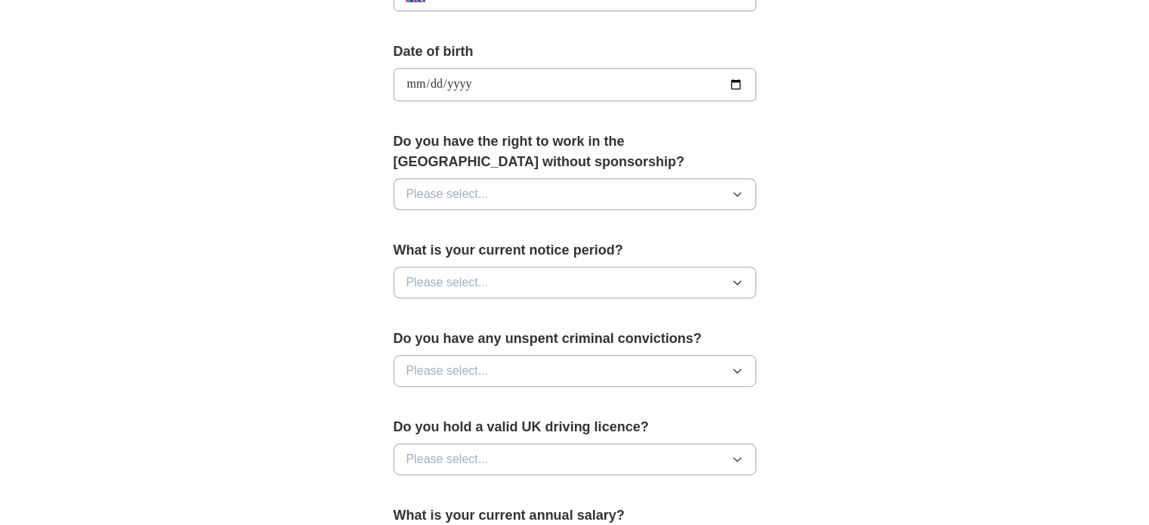
scroll to position [674, 0]
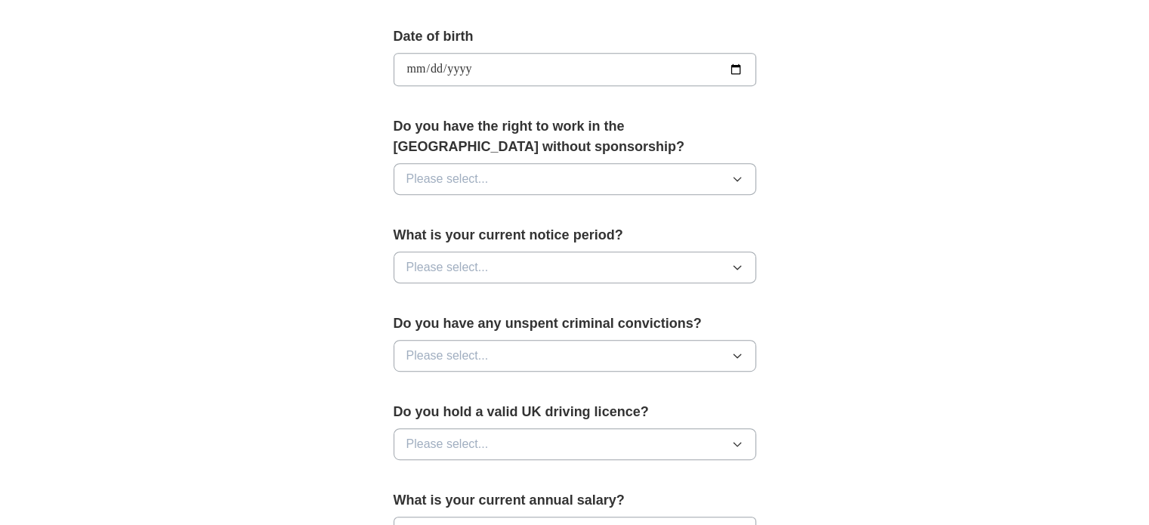
click at [499, 163] on button "Please select..." at bounding box center [575, 179] width 363 height 32
click at [456, 207] on div "Yes" at bounding box center [574, 214] width 337 height 18
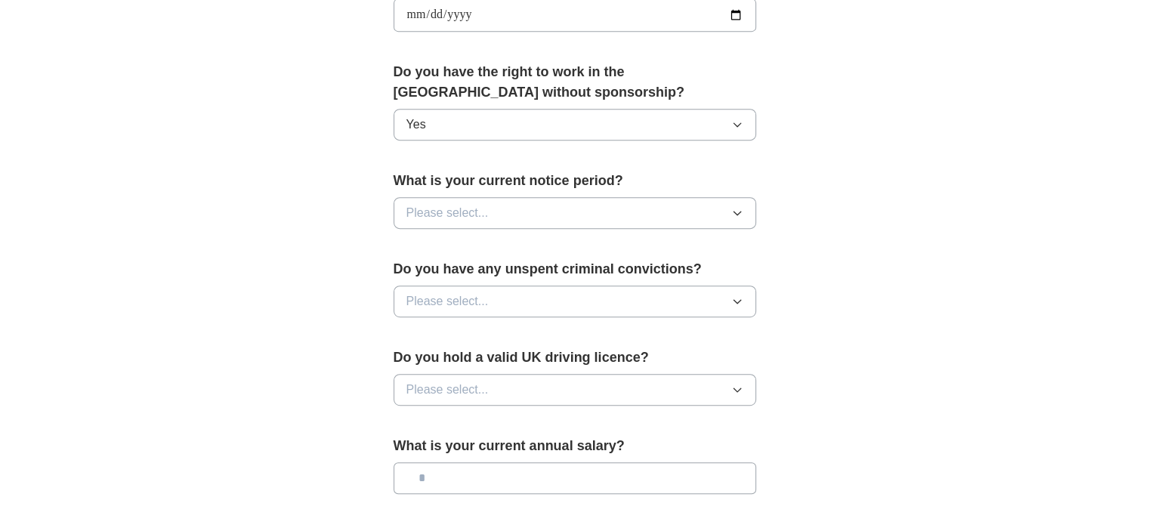
click at [456, 207] on span "Please select..." at bounding box center [447, 213] width 82 height 18
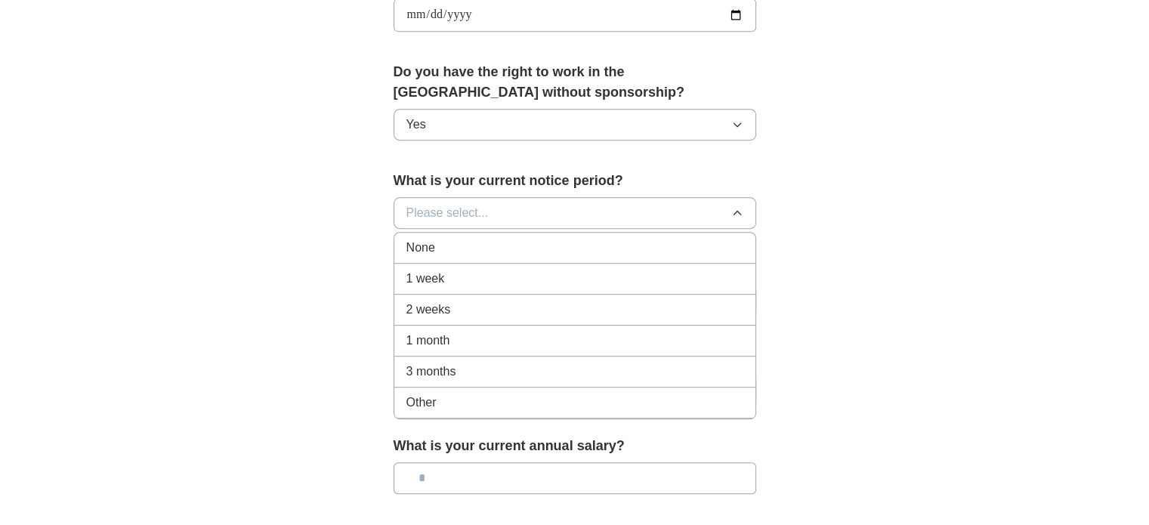
click at [469, 286] on li "1 week" at bounding box center [574, 279] width 361 height 31
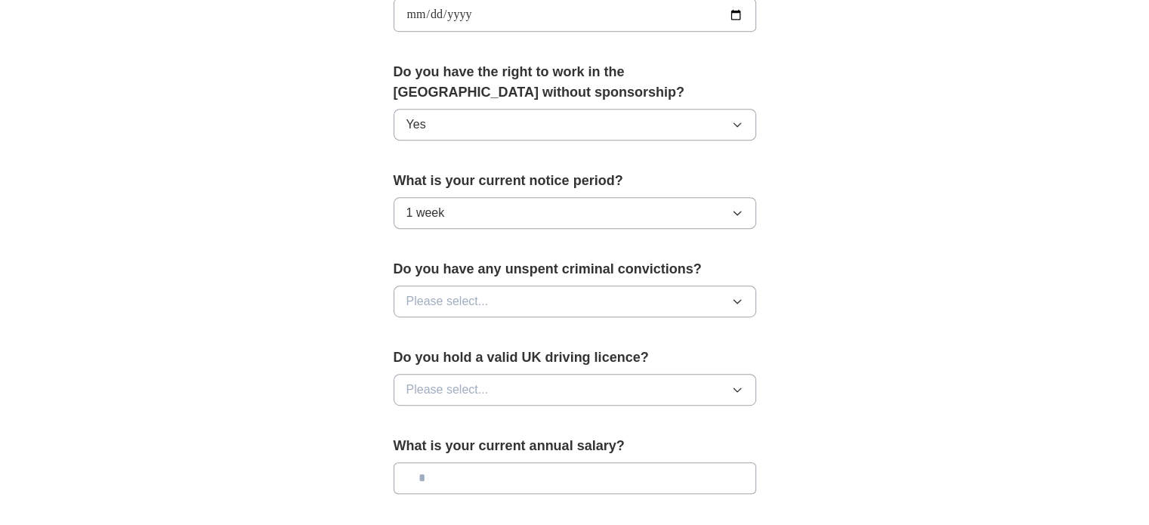
scroll to position [777, 0]
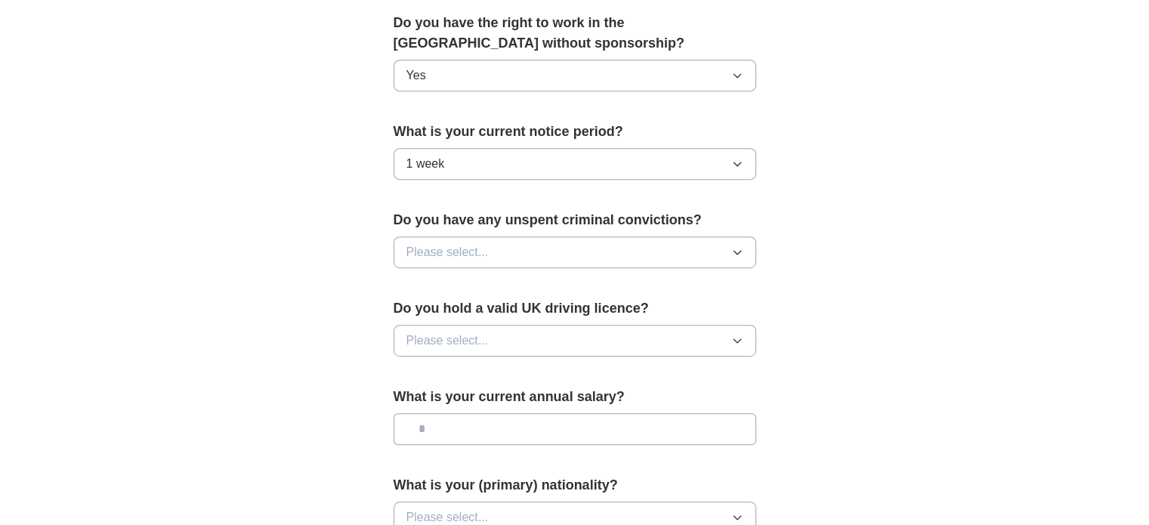
click at [447, 246] on span "Please select..." at bounding box center [447, 252] width 82 height 18
click at [494, 332] on button "Please select..." at bounding box center [575, 341] width 363 height 32
click at [447, 238] on button "Please select..." at bounding box center [575, 252] width 363 height 32
click at [450, 311] on div "No" at bounding box center [574, 318] width 337 height 18
click at [483, 341] on span "Please select..." at bounding box center [447, 341] width 82 height 18
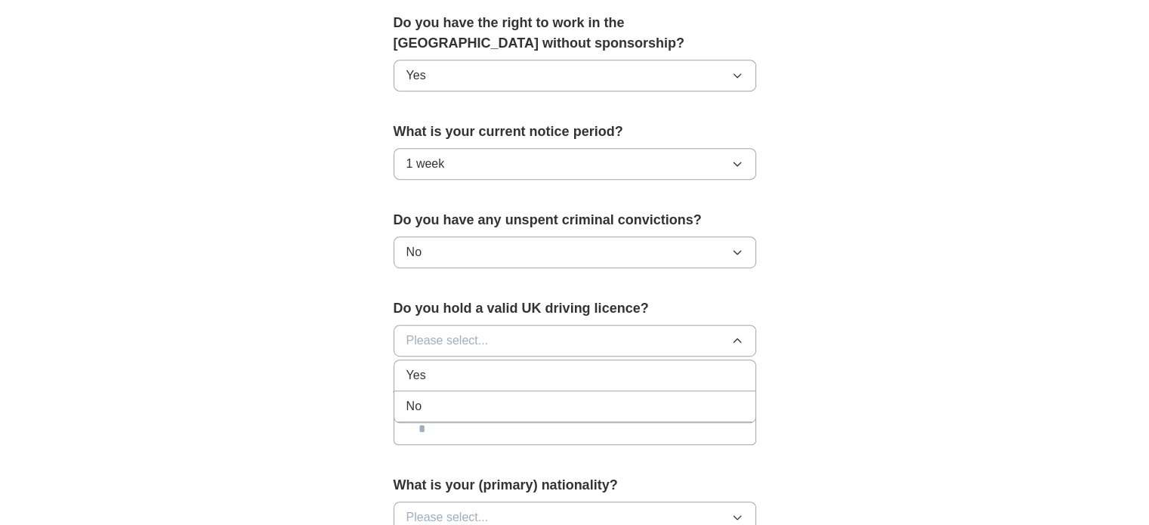
click at [528, 397] on div "No" at bounding box center [574, 406] width 337 height 18
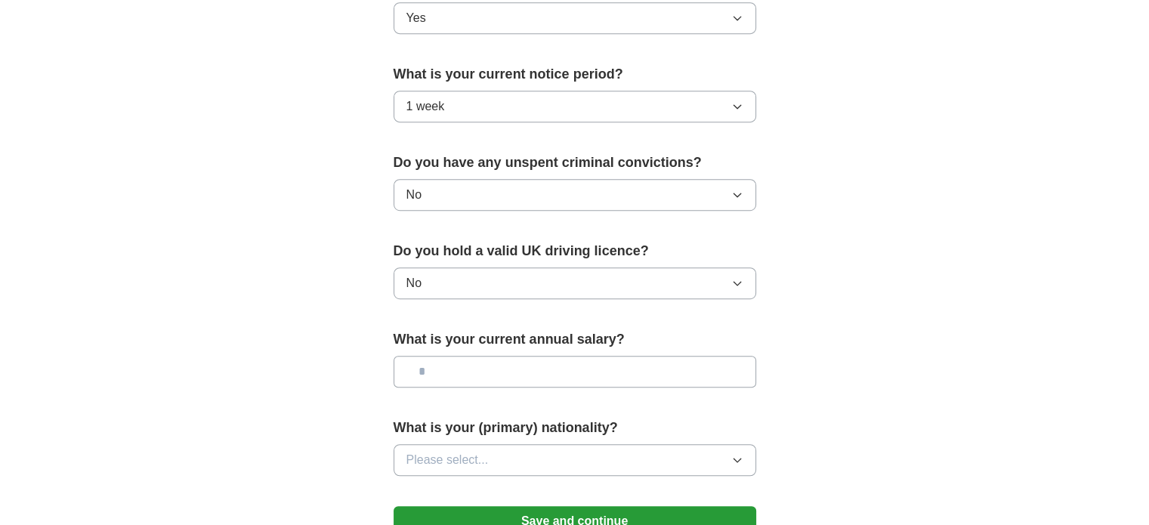
scroll to position [837, 0]
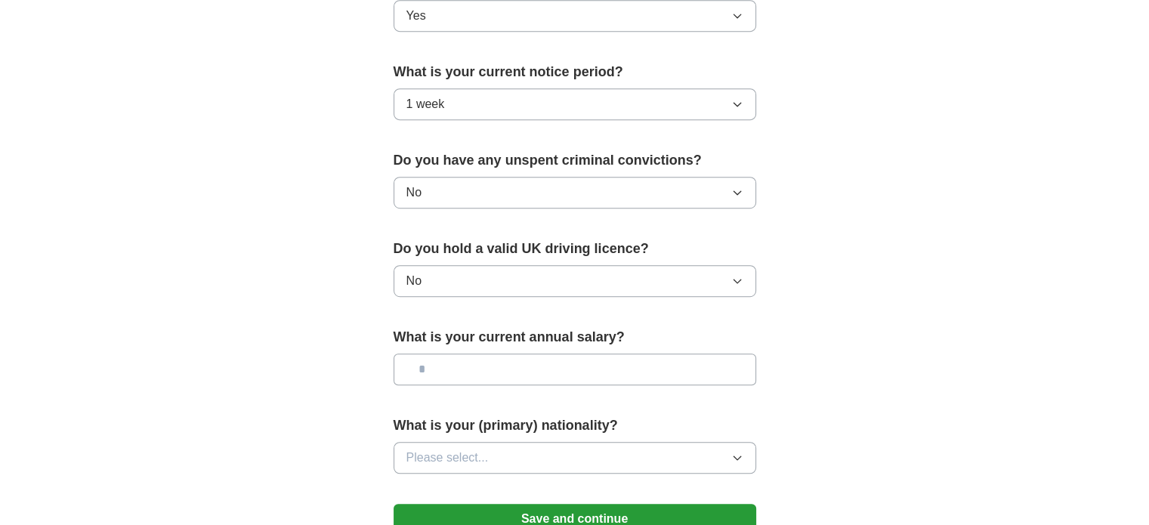
click at [485, 372] on input "text" at bounding box center [575, 370] width 363 height 32
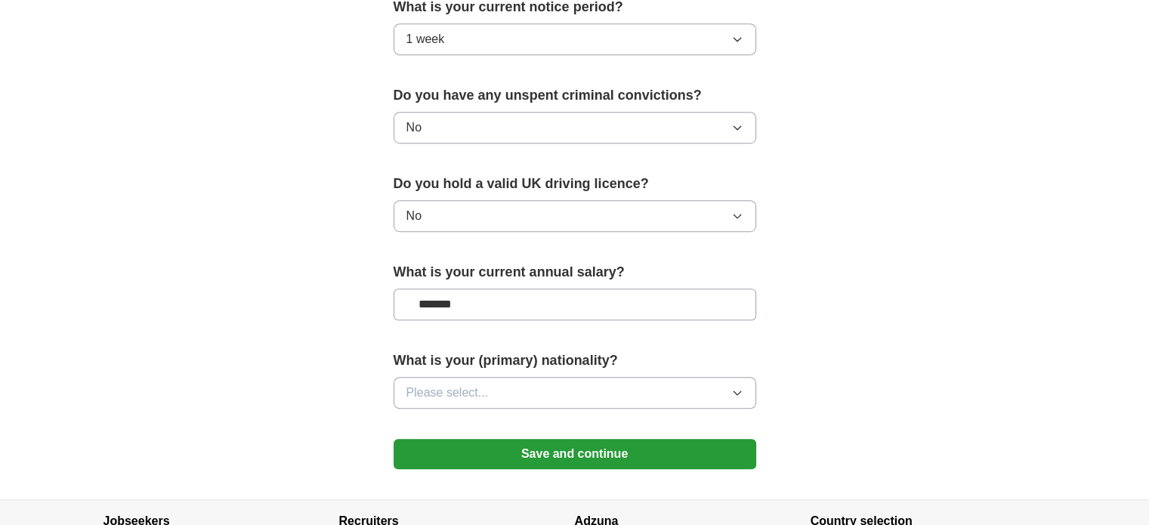
scroll to position [904, 0]
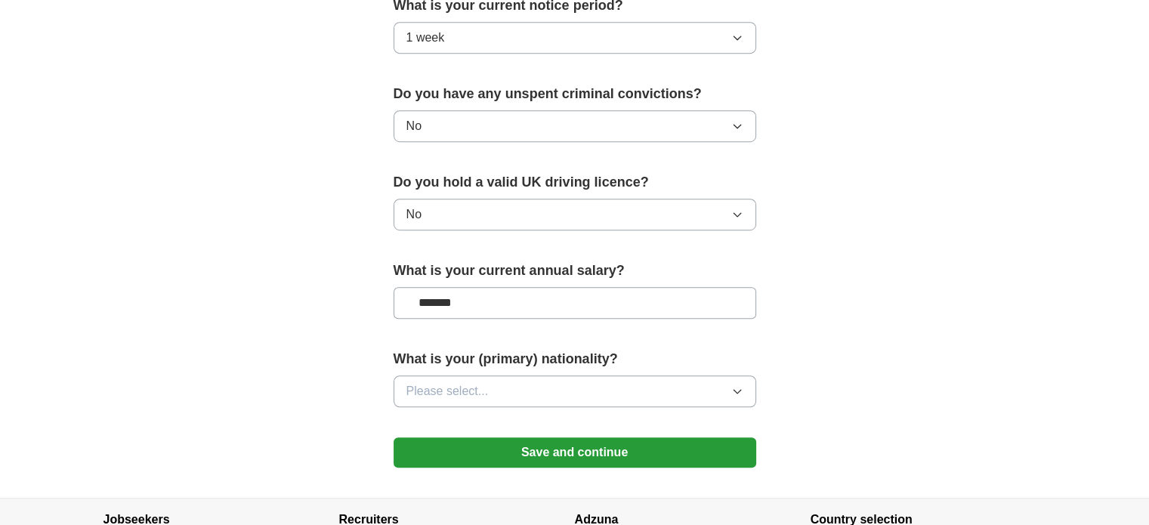
type input "*******"
click at [496, 375] on button "Please select..." at bounding box center [575, 391] width 363 height 32
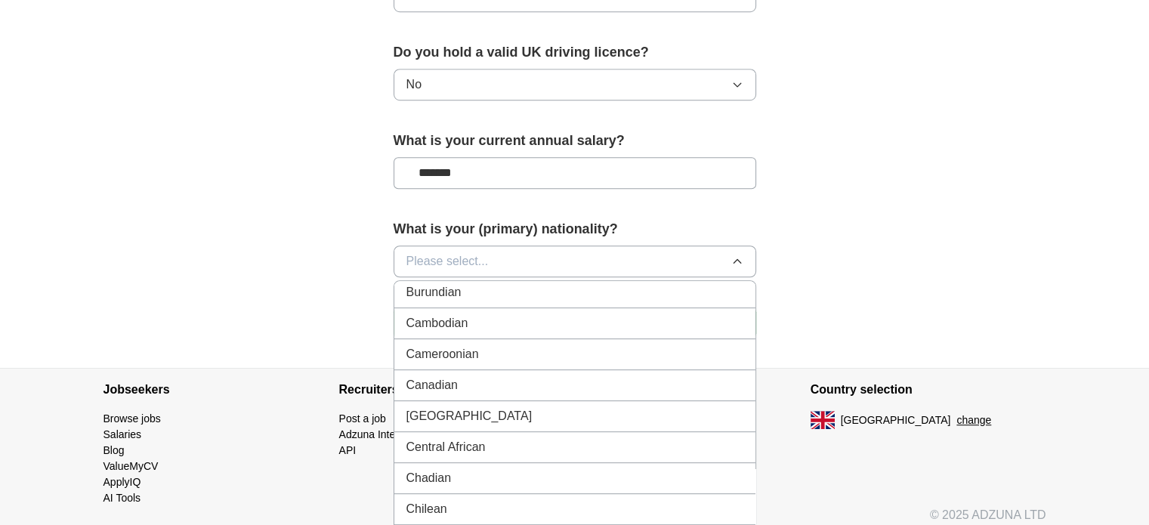
scroll to position [951, 0]
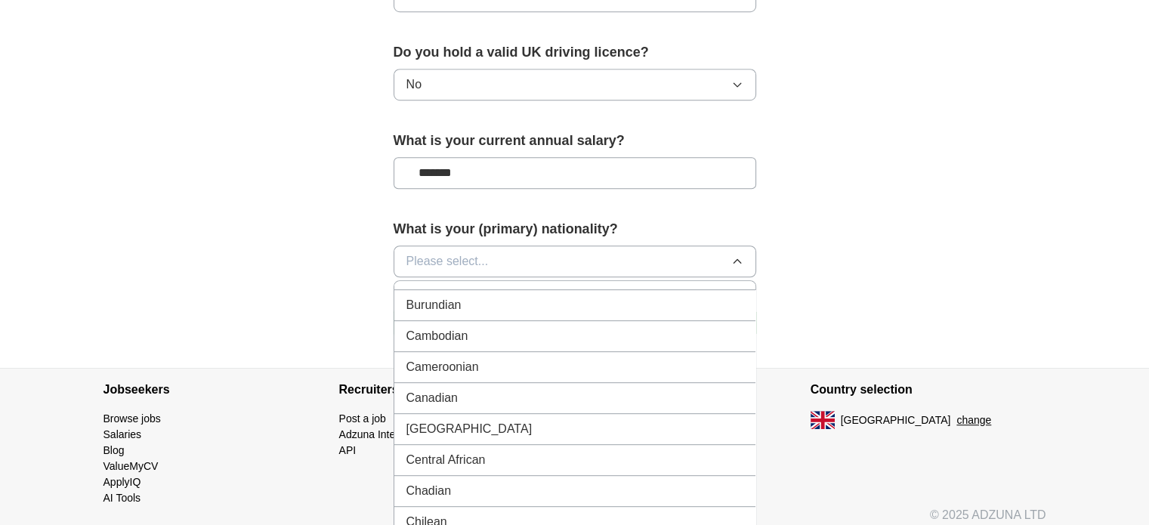
click at [528, 389] on div "Canadian" at bounding box center [574, 398] width 337 height 18
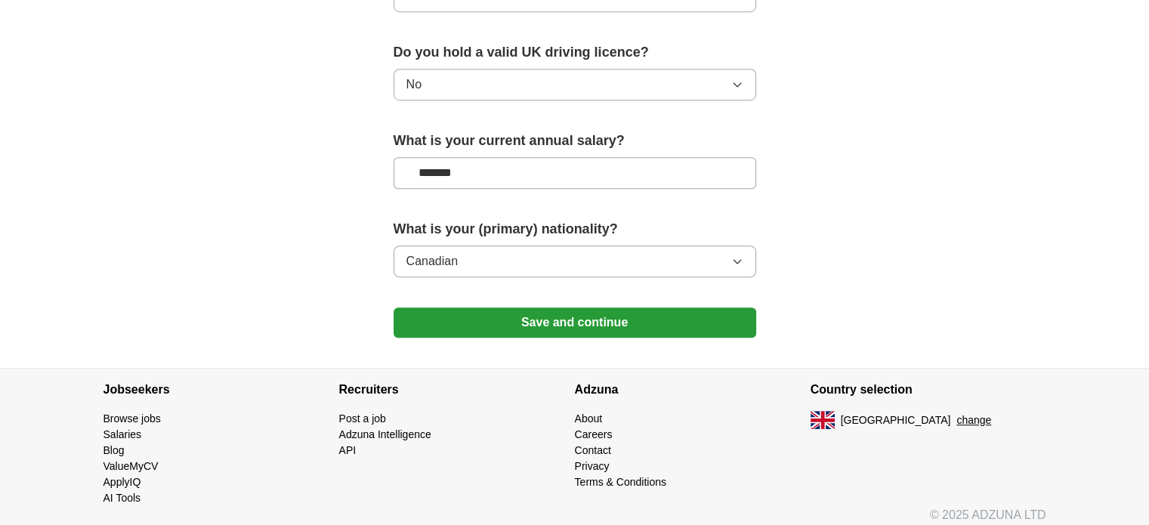
click at [562, 314] on button "Save and continue" at bounding box center [575, 322] width 363 height 30
